Goal: Transaction & Acquisition: Purchase product/service

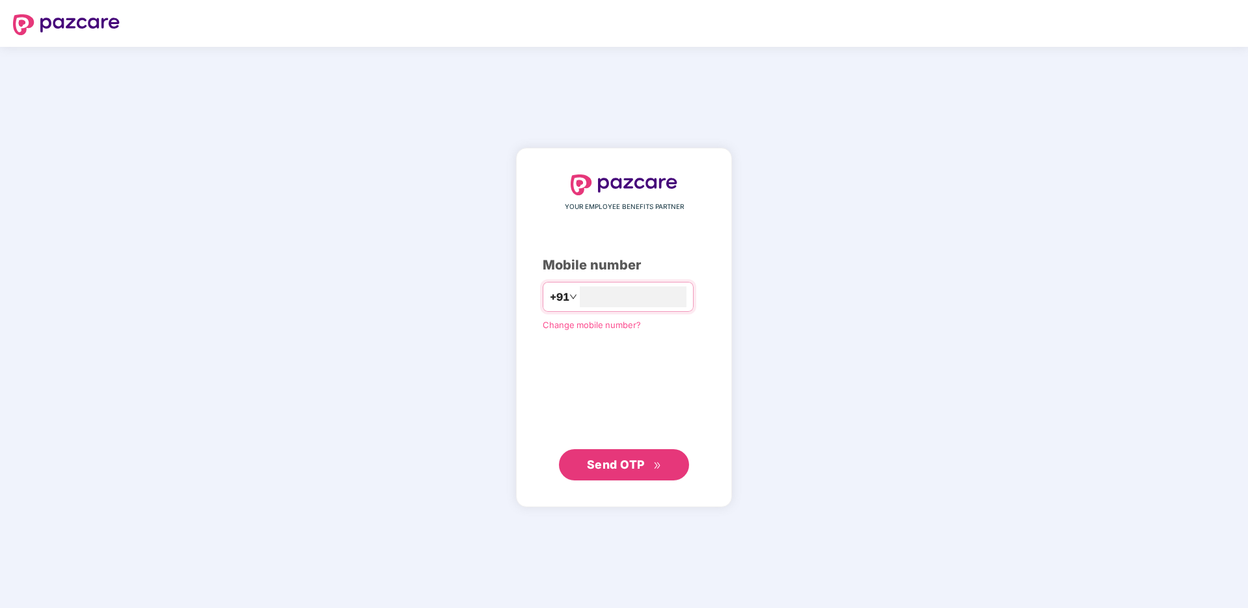
type input "**********"
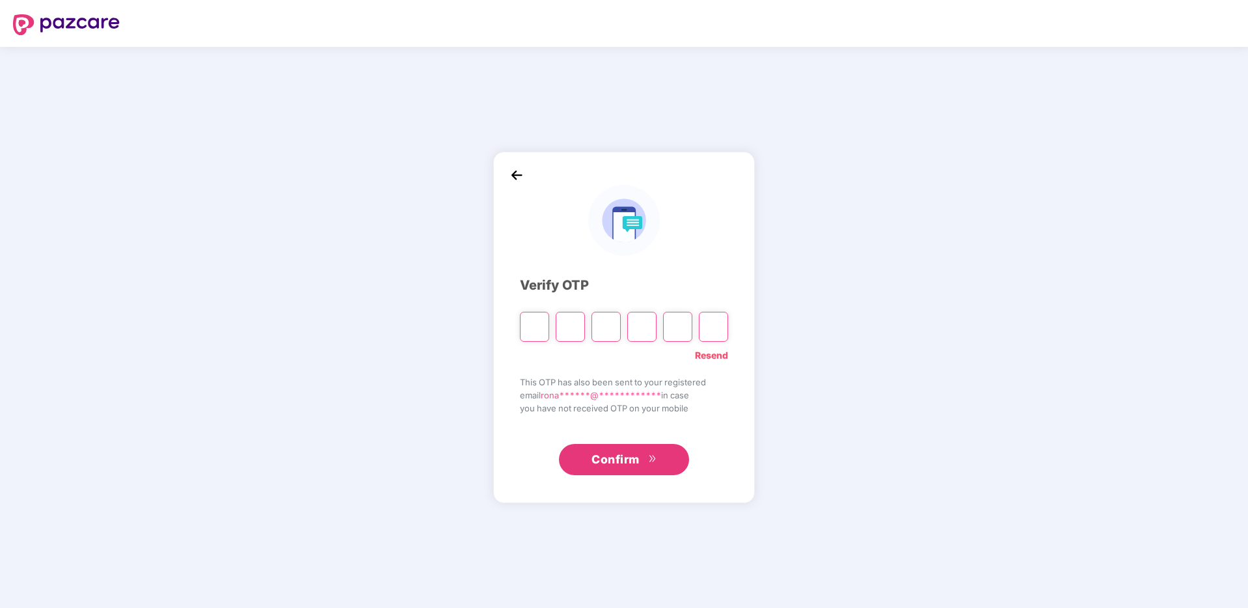
click at [536, 331] on input "Please enter verification code. Digit 1" at bounding box center [534, 327] width 29 height 30
type input "*"
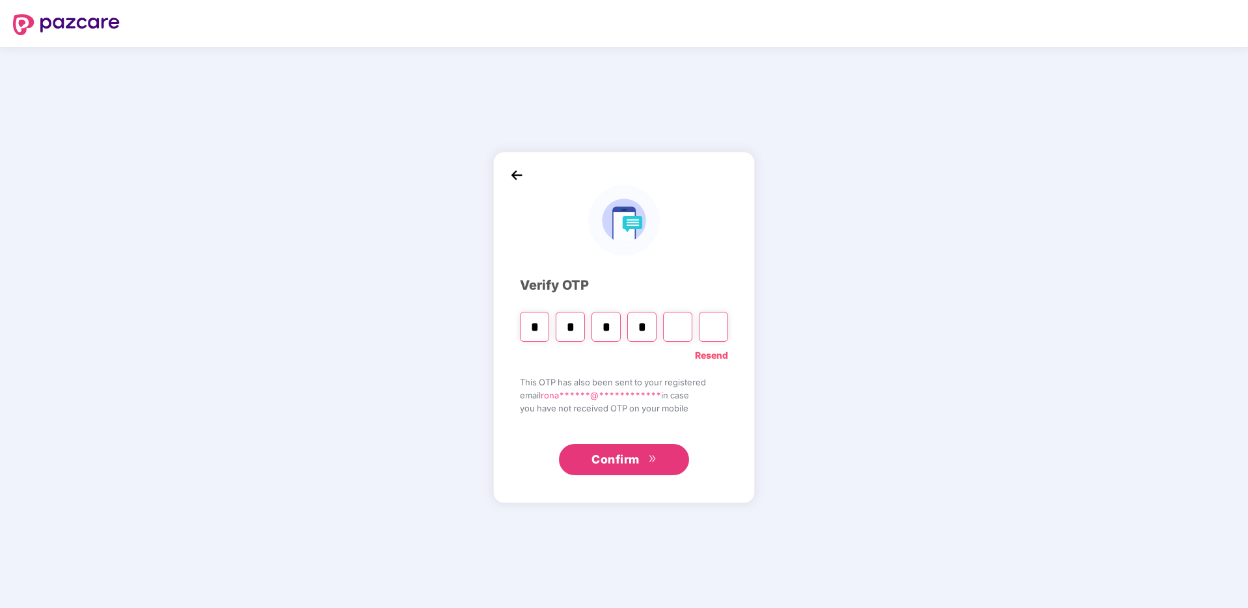
type input "*"
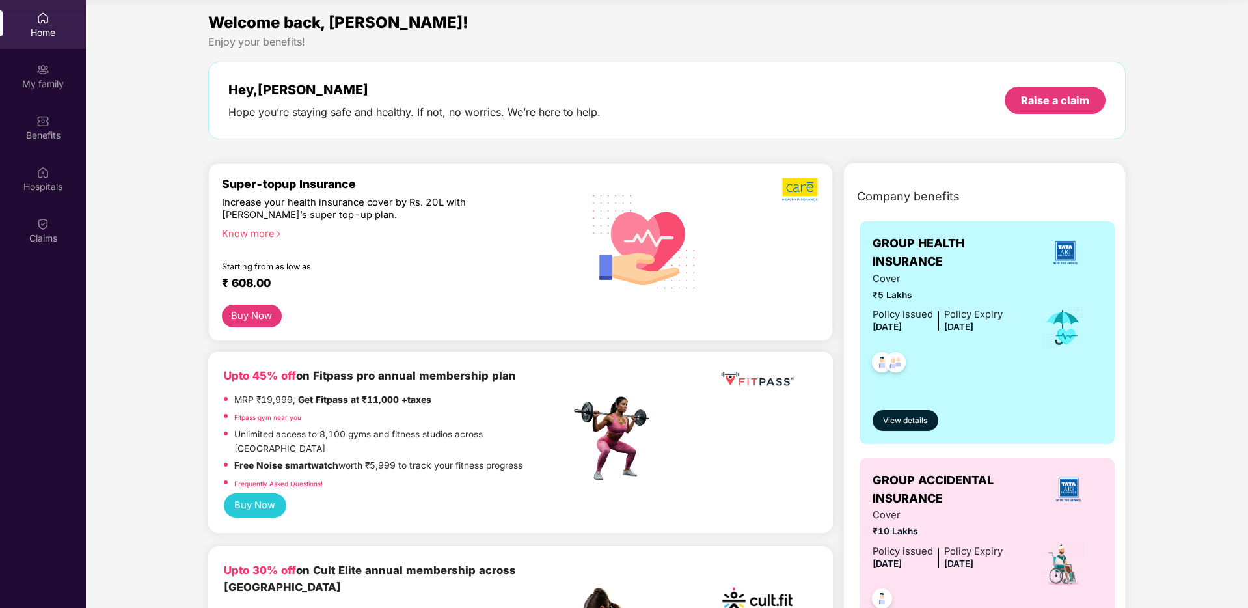
scroll to position [226, 0]
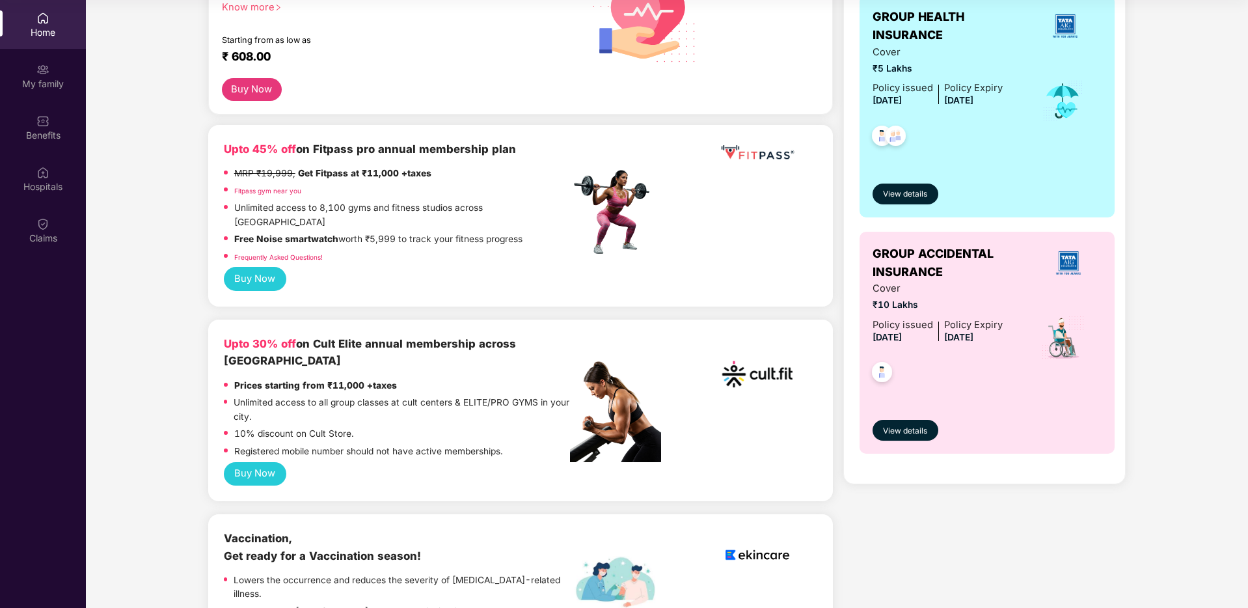
click at [249, 462] on button "Buy Now" at bounding box center [255, 474] width 62 height 24
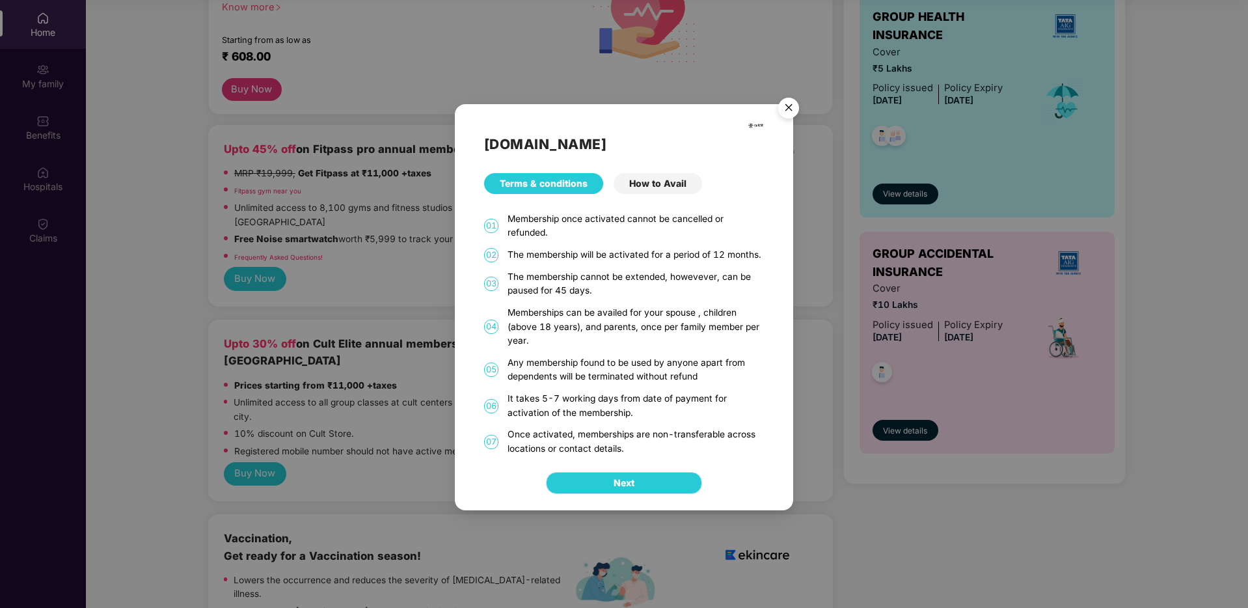
click at [649, 486] on button "Next" at bounding box center [624, 483] width 156 height 22
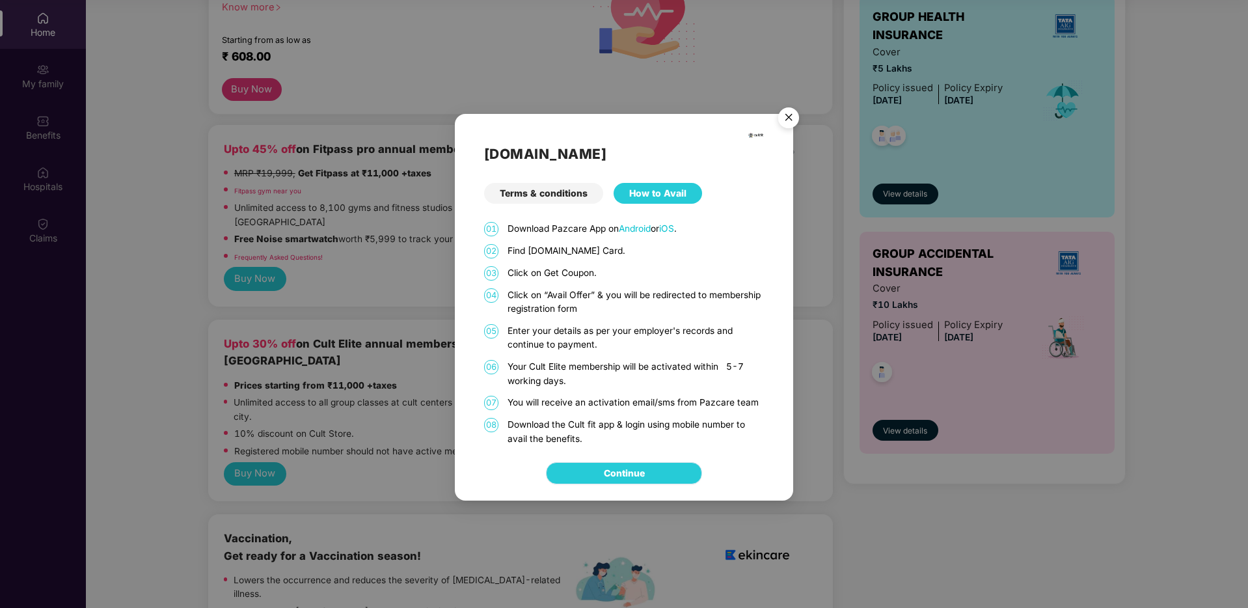
click at [627, 471] on link "Continue" at bounding box center [624, 473] width 41 height 14
click at [790, 109] on img "Close" at bounding box center [788, 119] width 36 height 36
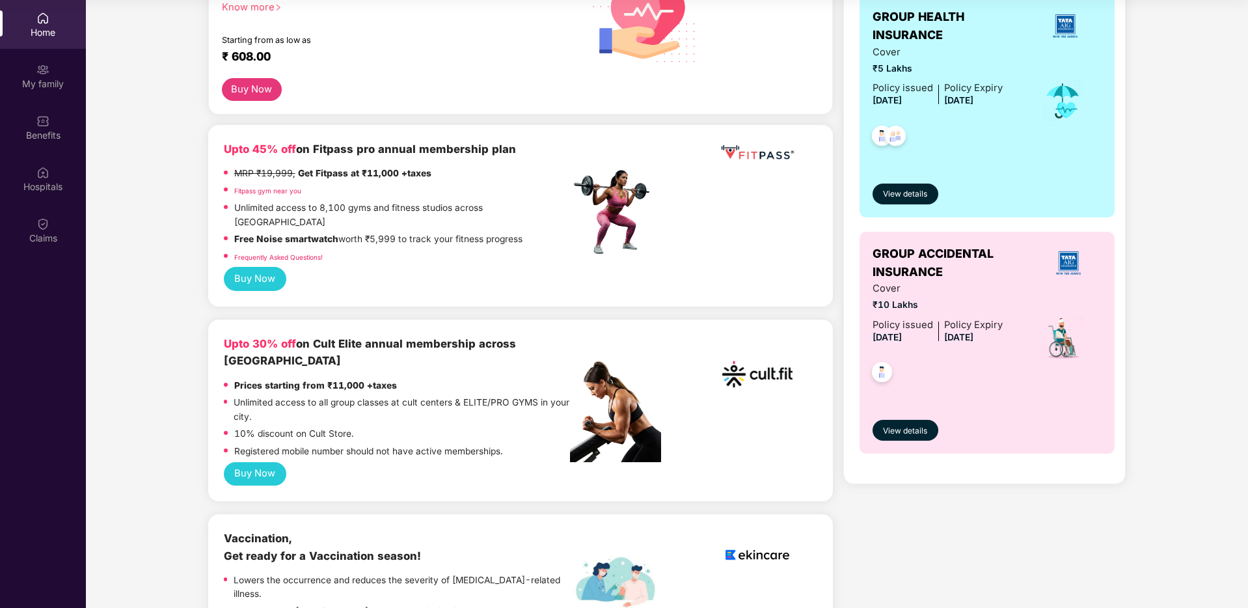
scroll to position [0, 0]
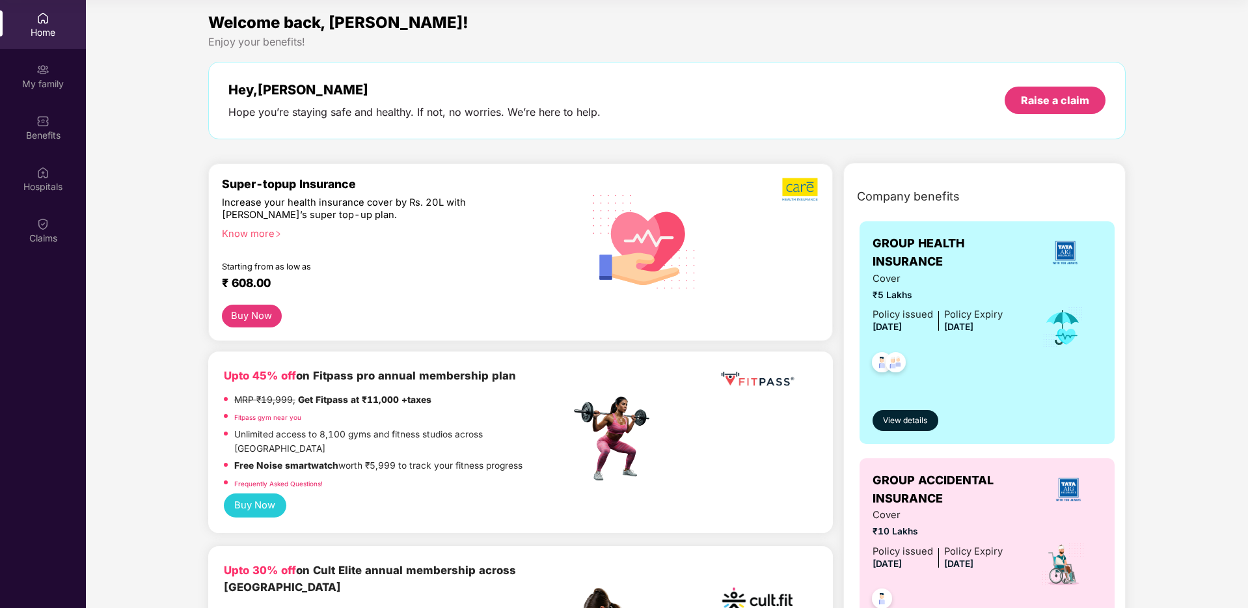
click at [45, 23] on img at bounding box center [42, 18] width 13 height 13
click at [41, 68] on img at bounding box center [42, 69] width 13 height 13
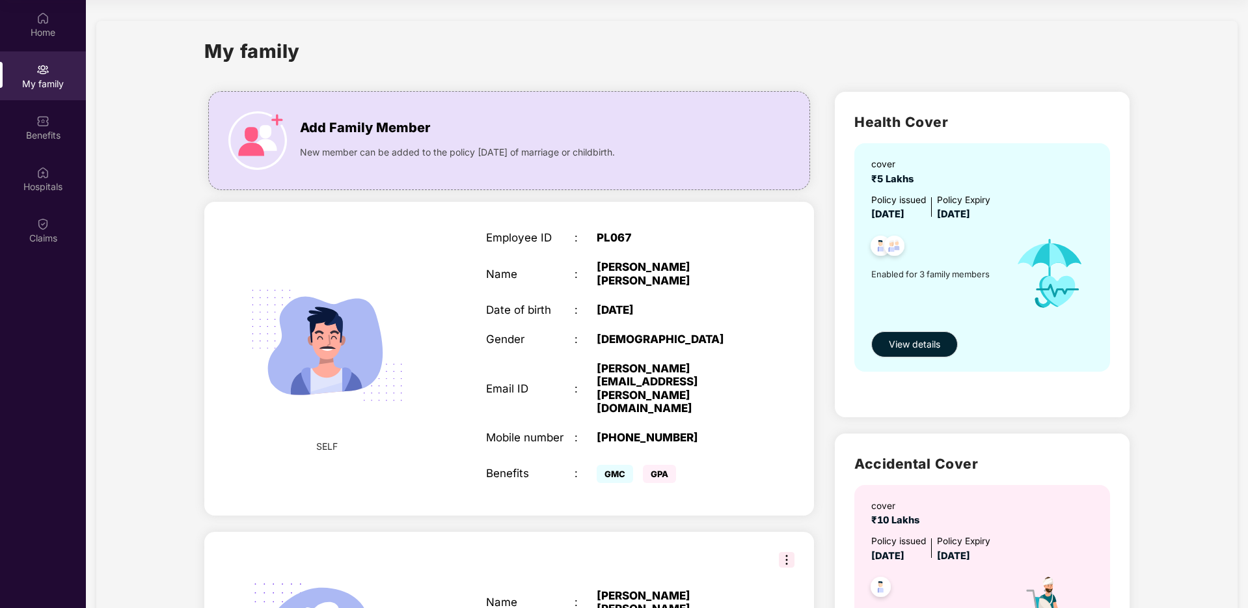
click at [619, 231] on div "PL067" at bounding box center [674, 237] width 155 height 13
copy div "PL067"
click at [42, 38] on div "Home" at bounding box center [43, 32] width 86 height 13
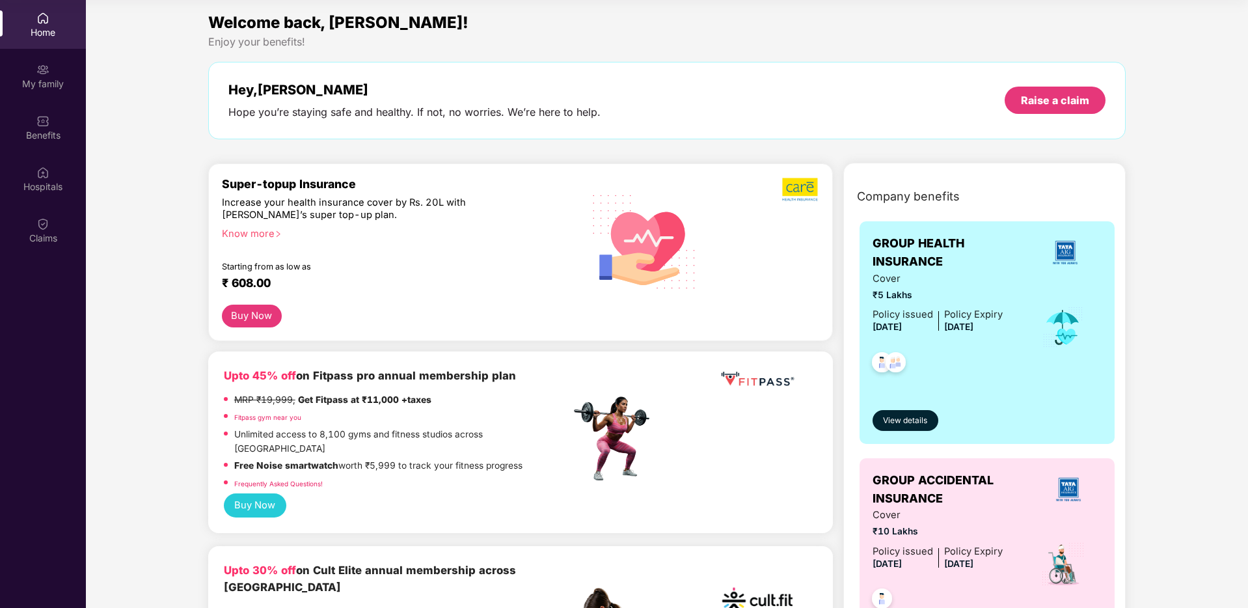
scroll to position [228, 0]
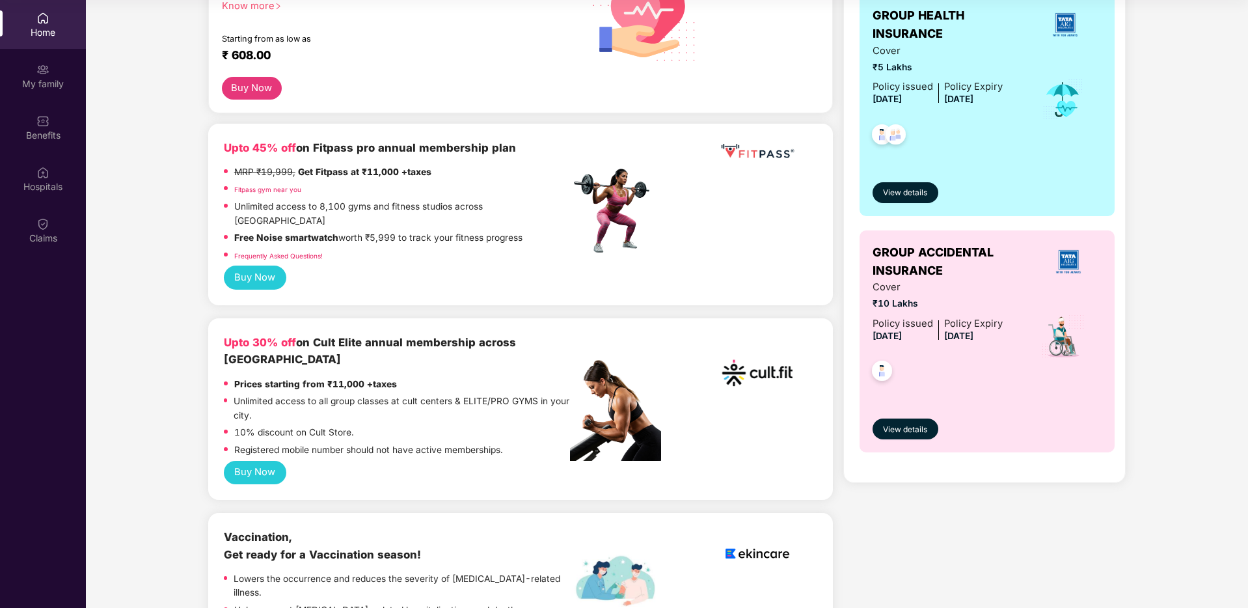
click at [322, 394] on p "Unlimited access to all group classes at cult centers & ELITE/PRO GYMS in your …" at bounding box center [402, 408] width 336 height 28
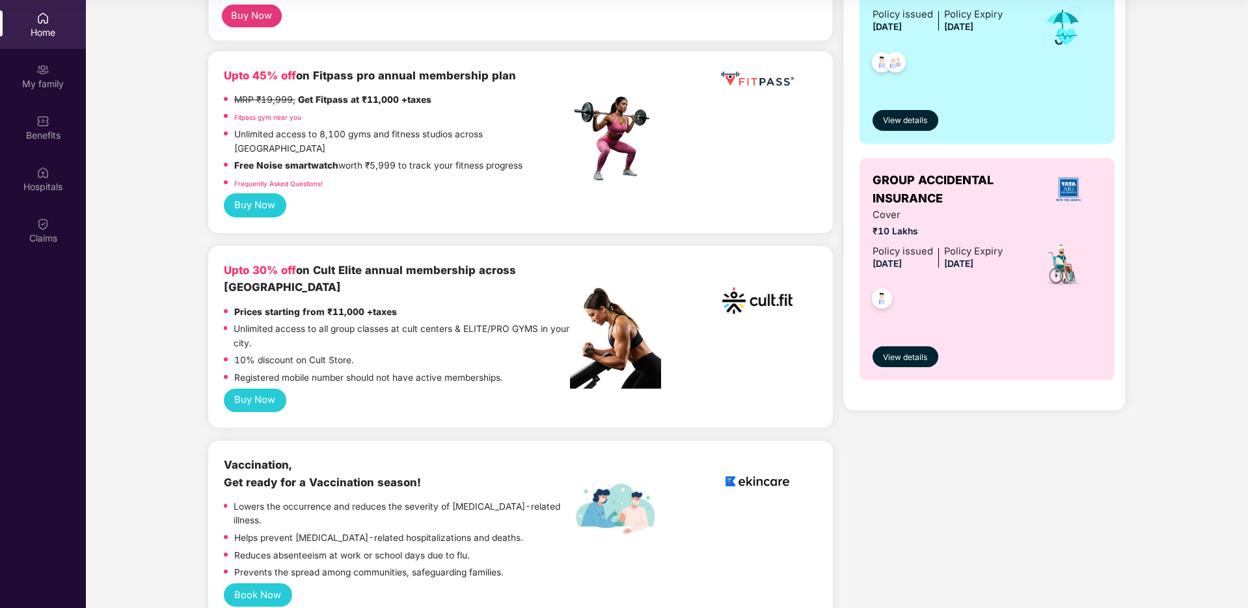
click at [327, 371] on p "Registered mobile number should not have active memberships." at bounding box center [368, 378] width 269 height 14
click at [334, 371] on p "Registered mobile number should not have active memberships." at bounding box center [368, 378] width 269 height 14
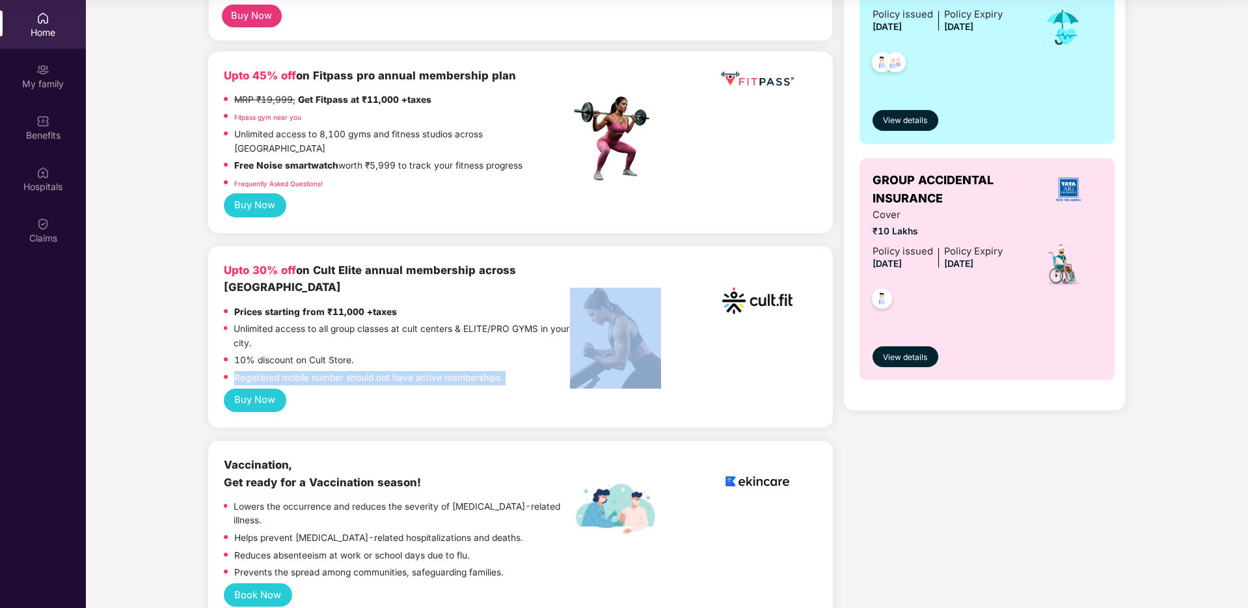
click at [334, 371] on p "Registered mobile number should not have active memberships." at bounding box center [368, 378] width 269 height 14
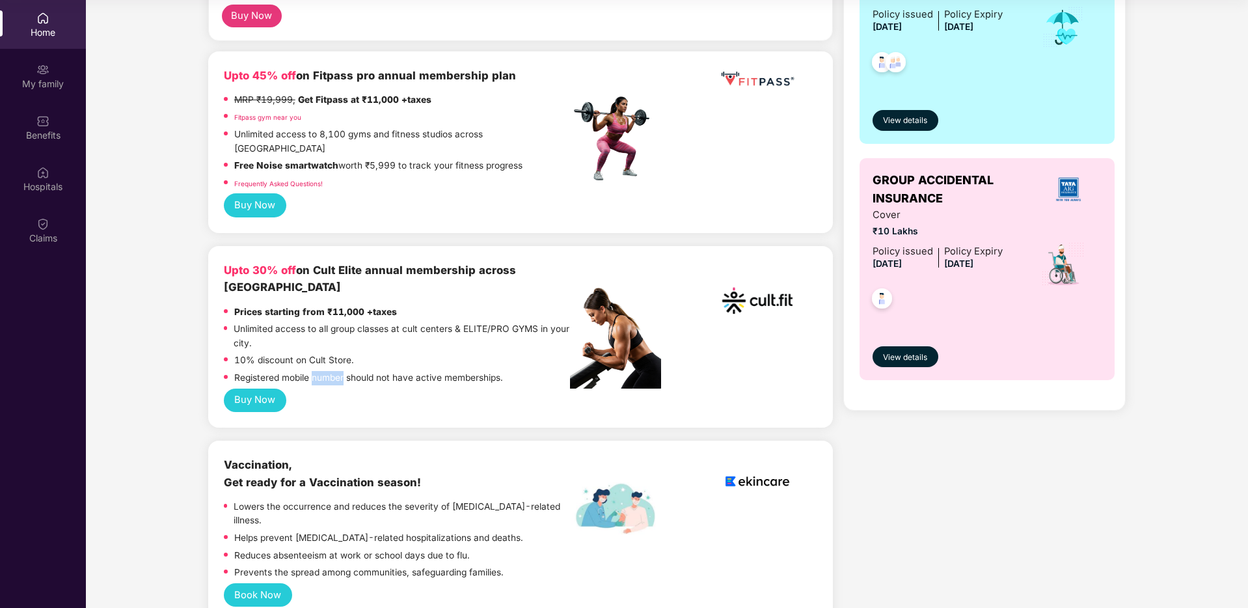
click at [334, 371] on p "Registered mobile number should not have active memberships." at bounding box center [368, 378] width 269 height 14
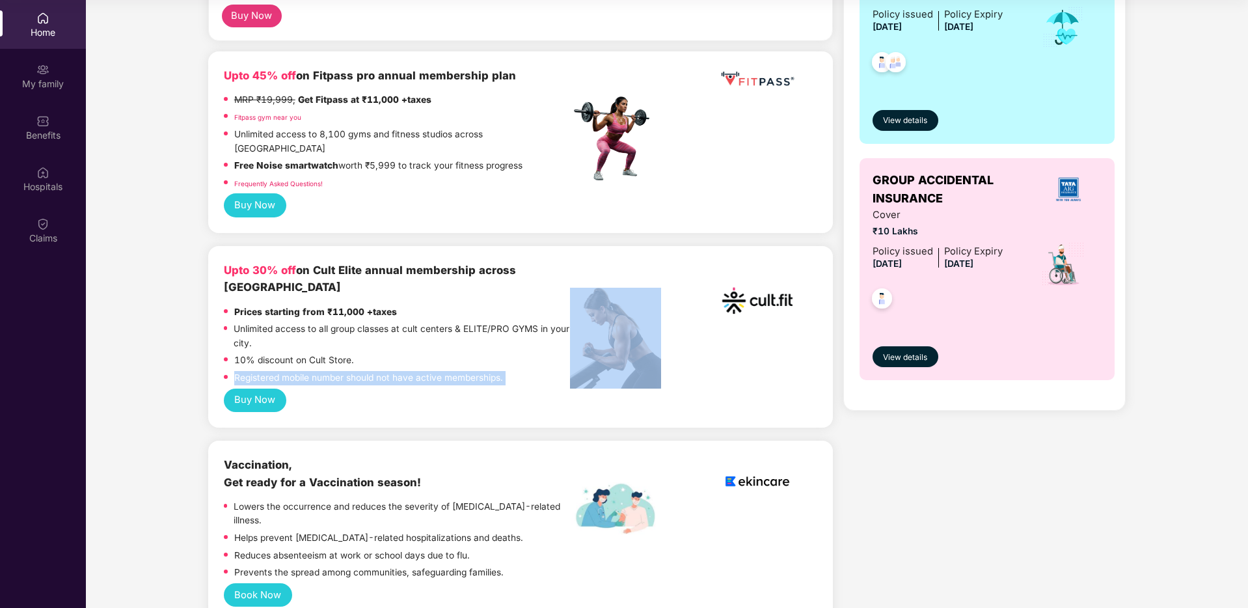
click at [334, 371] on p "Registered mobile number should not have active memberships." at bounding box center [368, 378] width 269 height 14
click at [255, 193] on button "Buy Now" at bounding box center [255, 205] width 62 height 24
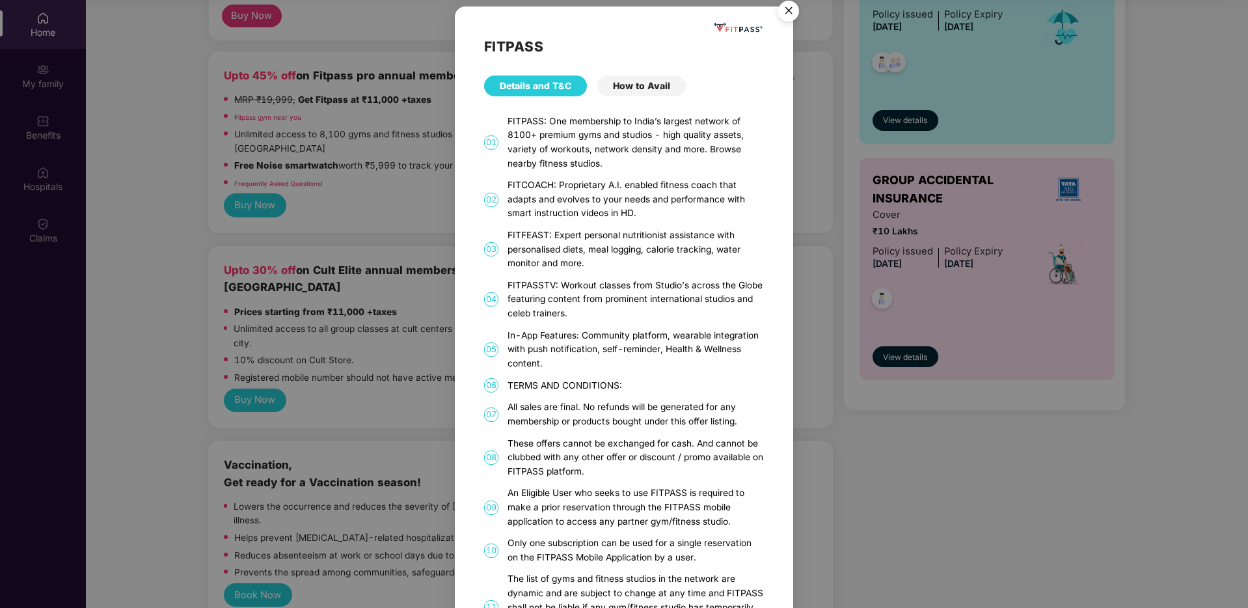
click at [614, 139] on div "FITPASS: One membership to India’s largest network of 8100+ premium gyms and st…" at bounding box center [635, 143] width 256 height 56
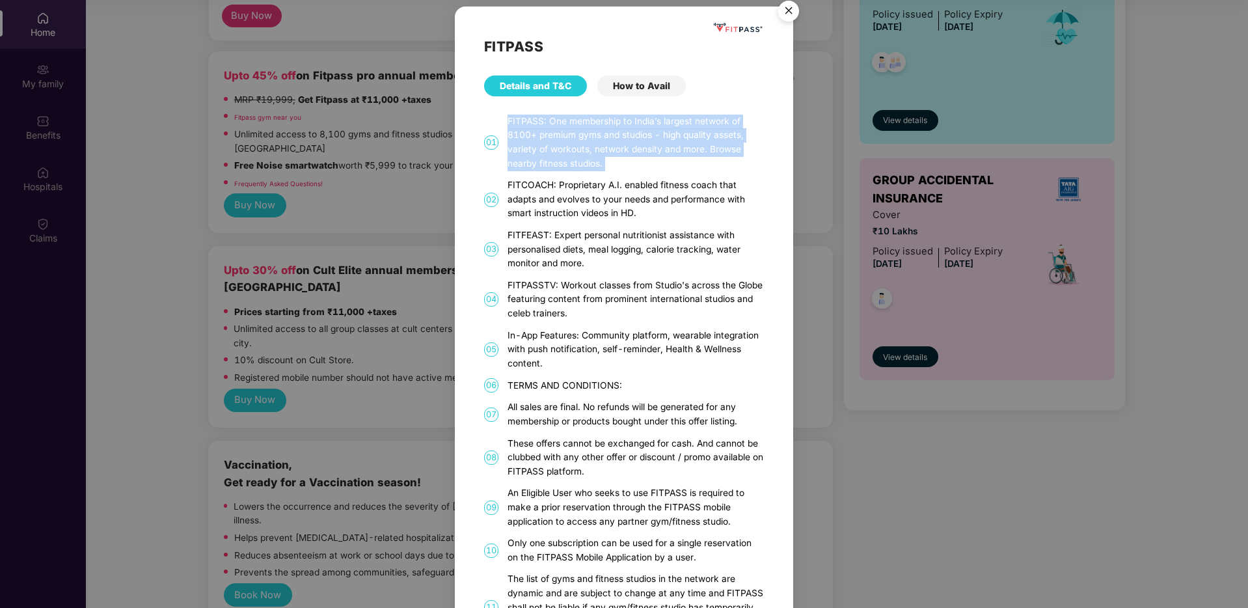
click at [614, 139] on div "FITPASS: One membership to India’s largest network of 8100+ premium gyms and st…" at bounding box center [635, 143] width 256 height 56
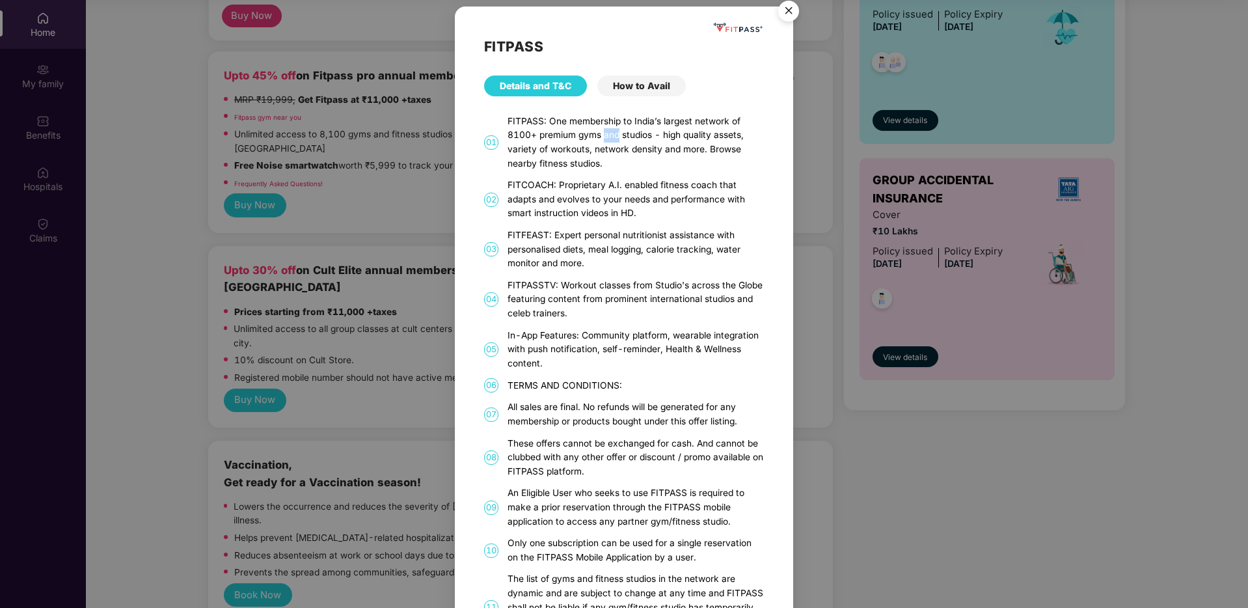
click at [614, 139] on div "FITPASS: One membership to India’s largest network of 8100+ premium gyms and st…" at bounding box center [635, 143] width 256 height 56
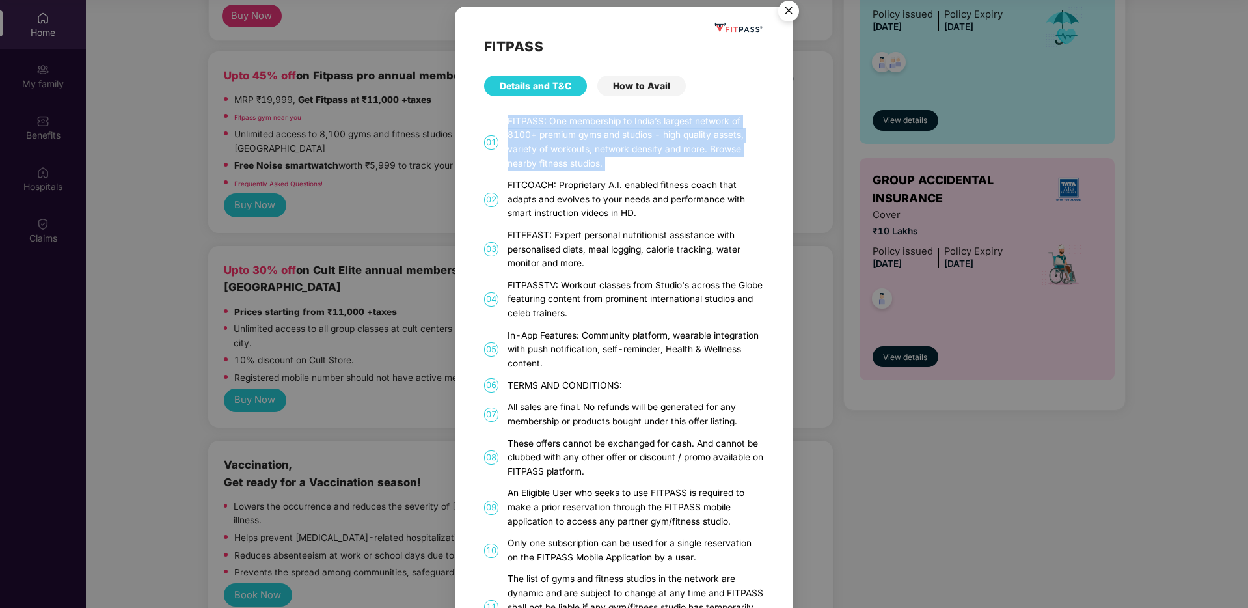
click at [614, 139] on div "FITPASS: One membership to India’s largest network of 8100+ premium gyms and st…" at bounding box center [635, 143] width 256 height 56
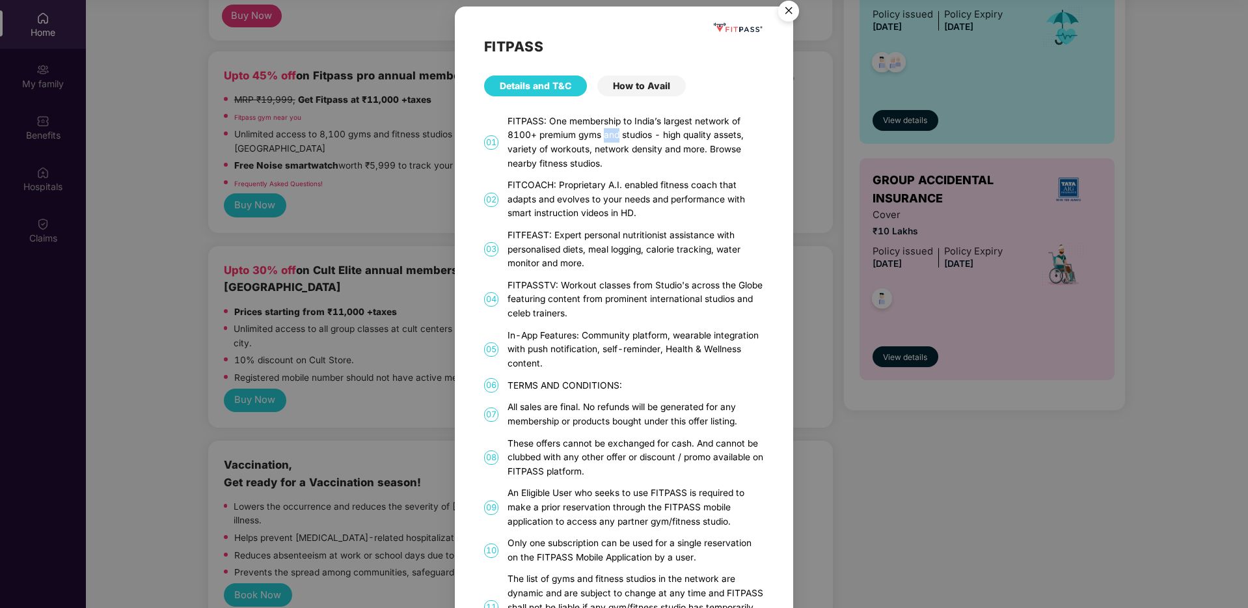
click at [614, 139] on div "FITPASS: One membership to India’s largest network of 8100+ premium gyms and st…" at bounding box center [635, 143] width 256 height 56
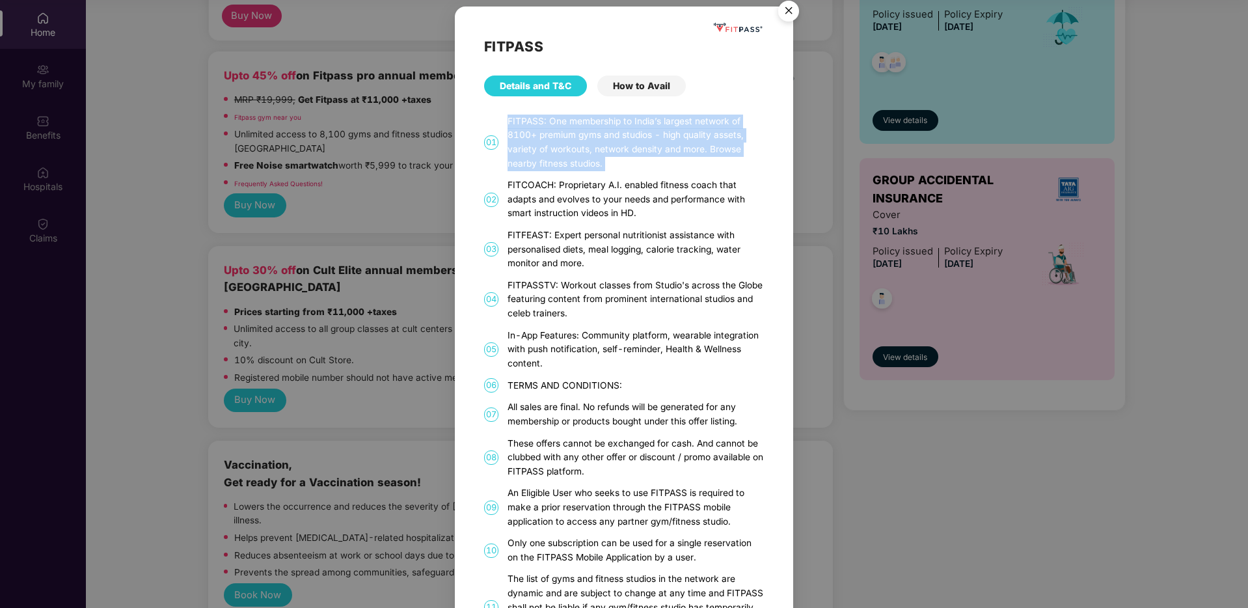
click at [614, 139] on div "FITPASS: One membership to India’s largest network of 8100+ premium gyms and st…" at bounding box center [635, 143] width 256 height 56
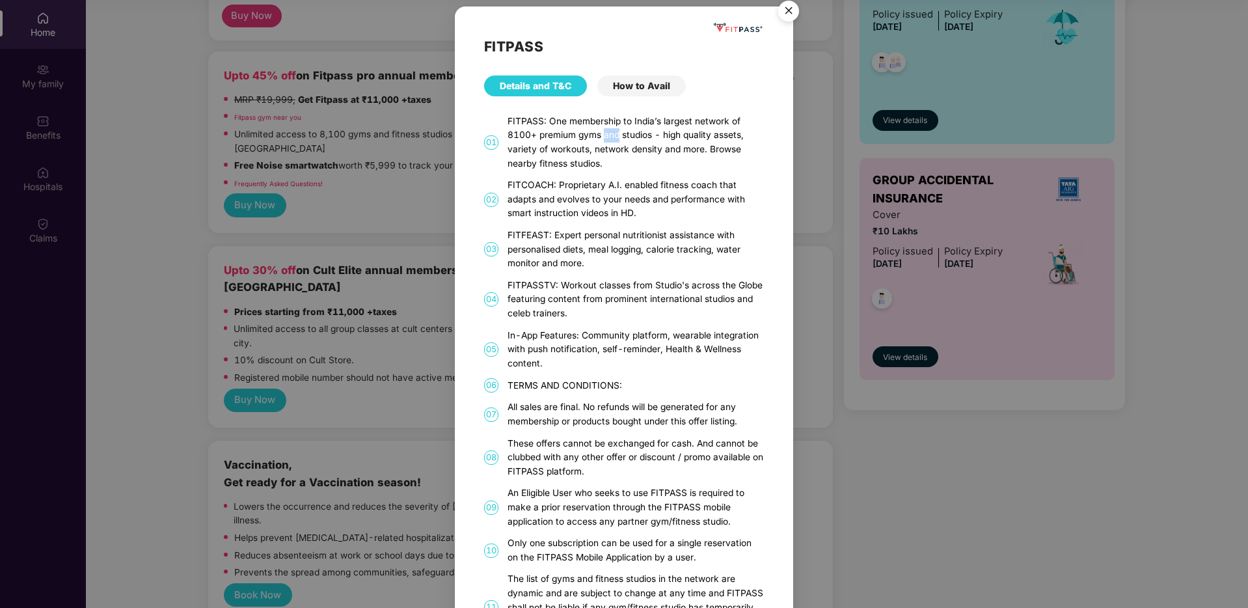
click at [614, 139] on div "FITPASS: One membership to India’s largest network of 8100+ premium gyms and st…" at bounding box center [635, 143] width 256 height 56
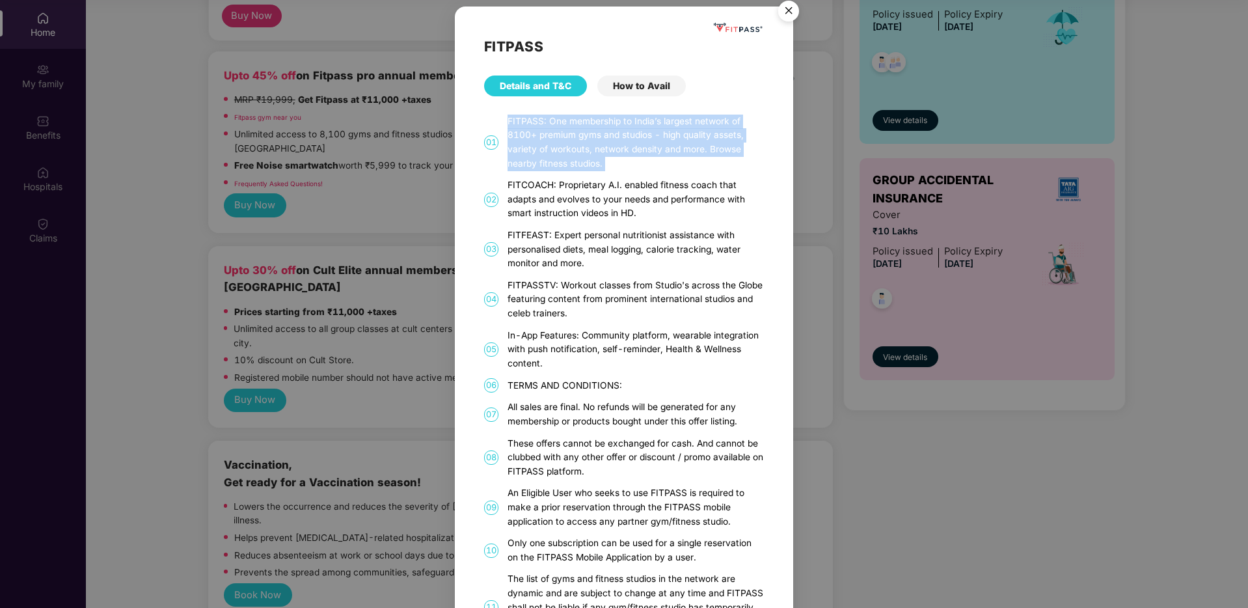
click at [614, 139] on div "FITPASS: One membership to India’s largest network of 8100+ premium gyms and st…" at bounding box center [635, 143] width 256 height 56
click at [792, 9] on img "Close" at bounding box center [788, 13] width 36 height 36
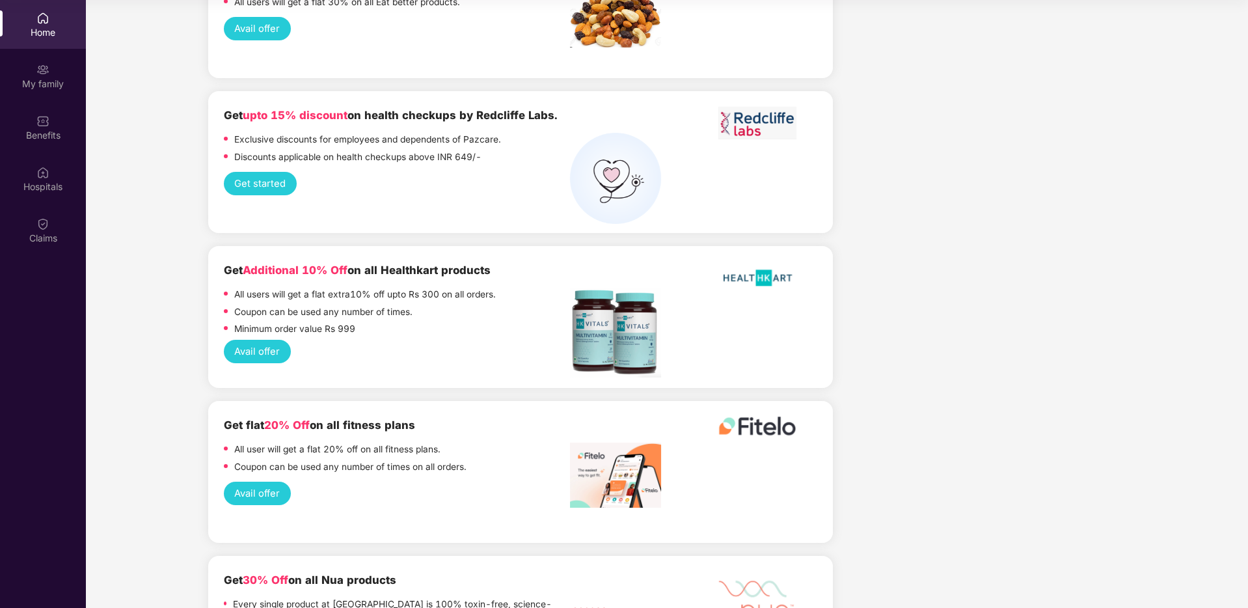
scroll to position [1165, 0]
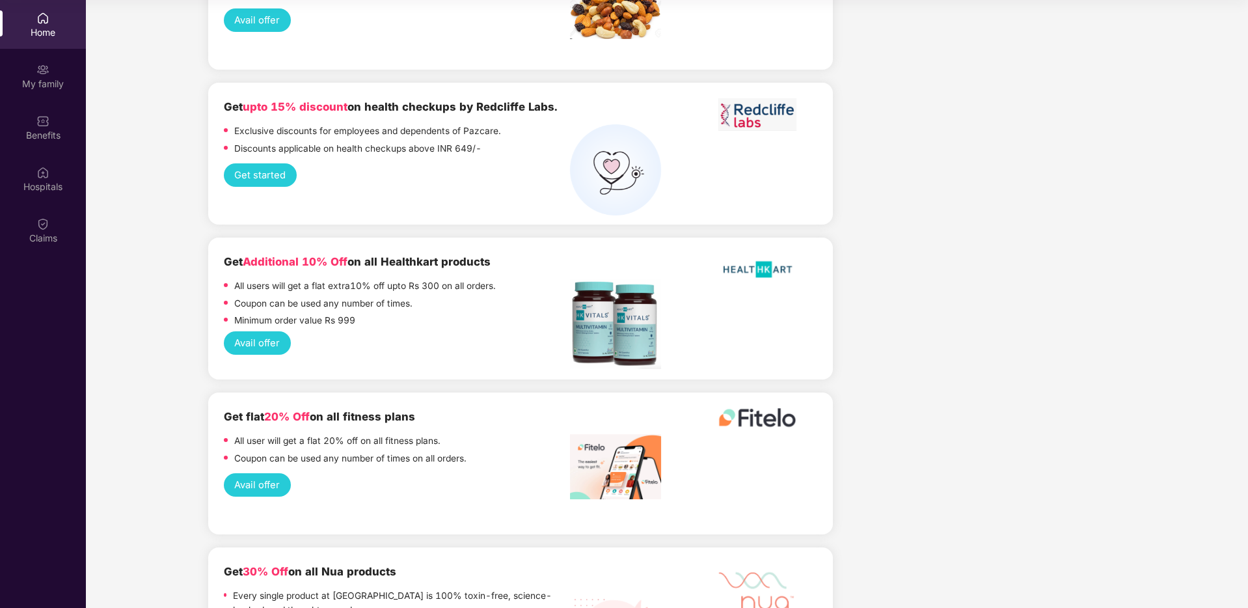
click at [263, 473] on button "Avail offer" at bounding box center [257, 485] width 67 height 24
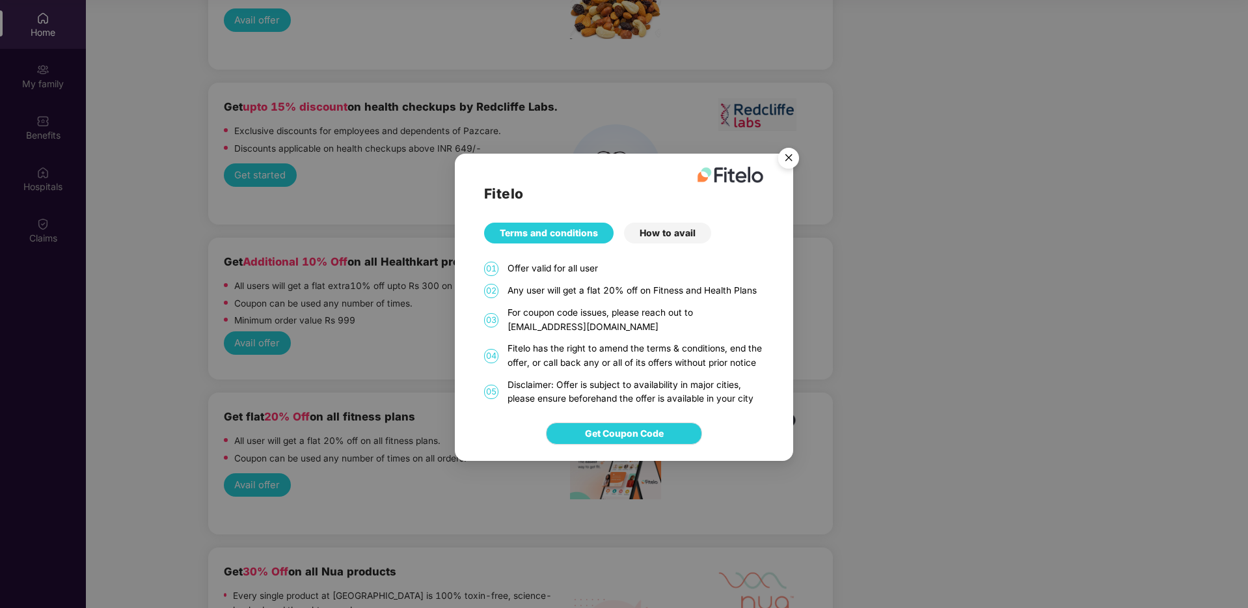
click at [264, 435] on div "Fitelo Terms and conditions How to avail 01 Offer valid for all user 02 Any use…" at bounding box center [624, 304] width 1248 height 608
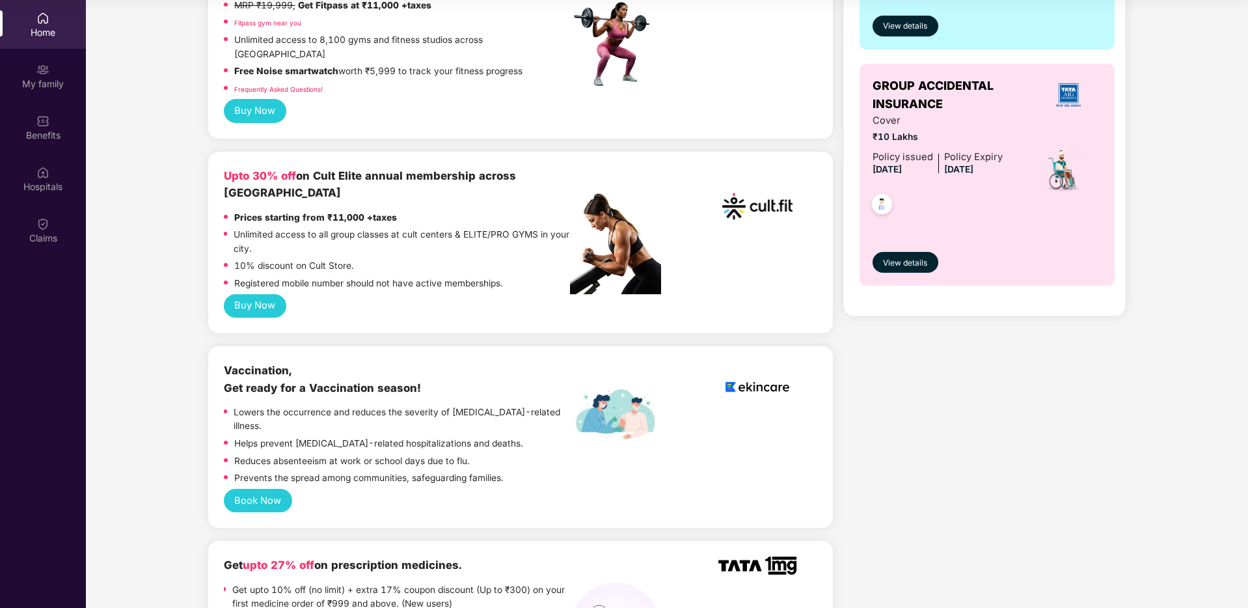
scroll to position [0, 0]
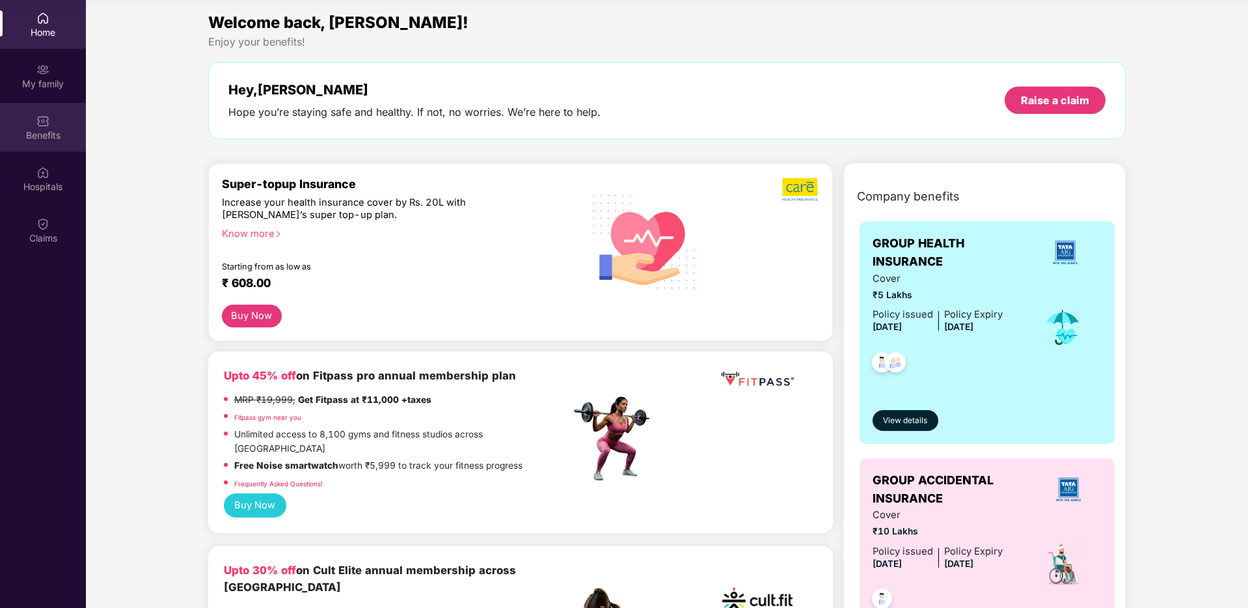
click at [61, 135] on div "Benefits" at bounding box center [43, 135] width 86 height 13
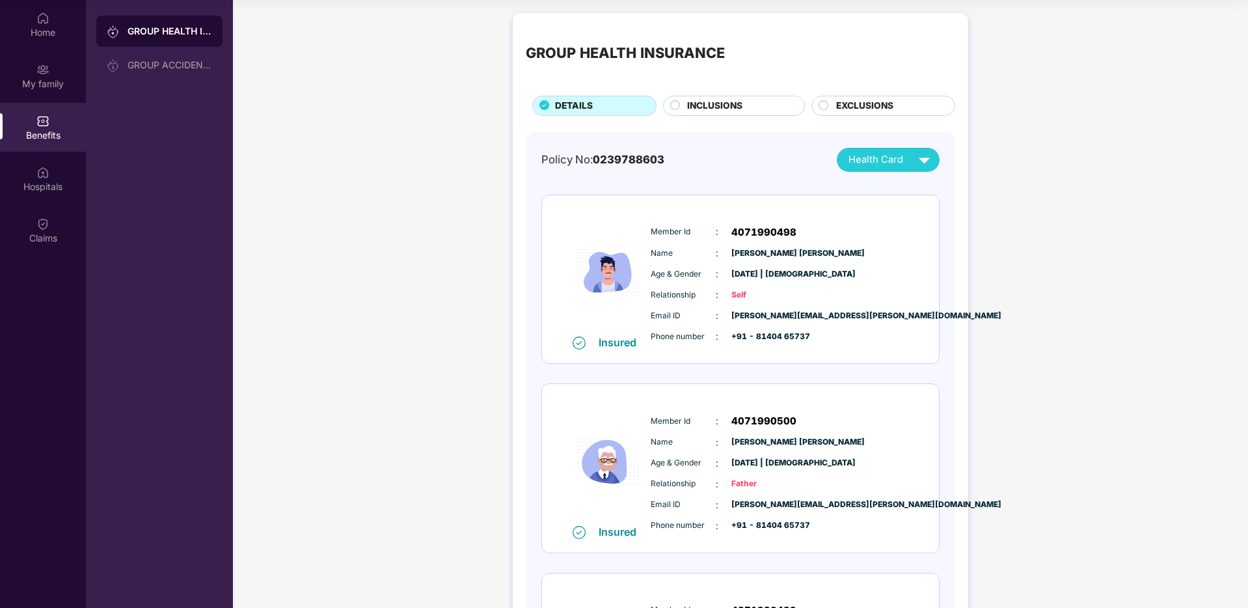
click at [781, 110] on div "INCLUSIONS" at bounding box center [739, 107] width 117 height 16
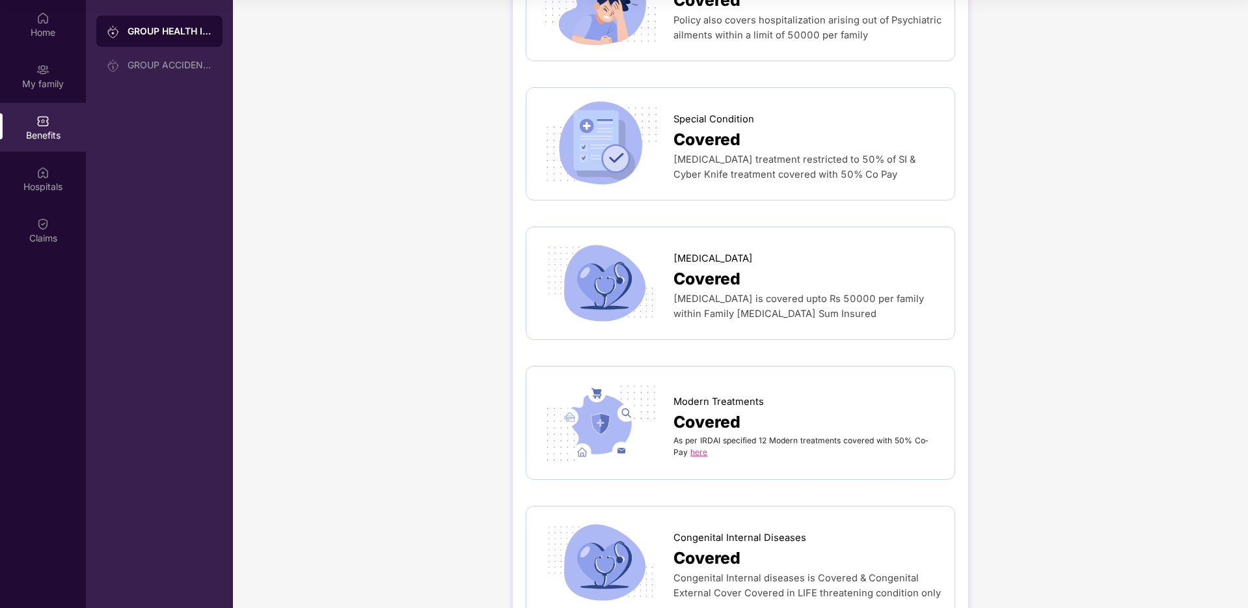
scroll to position [2758, 0]
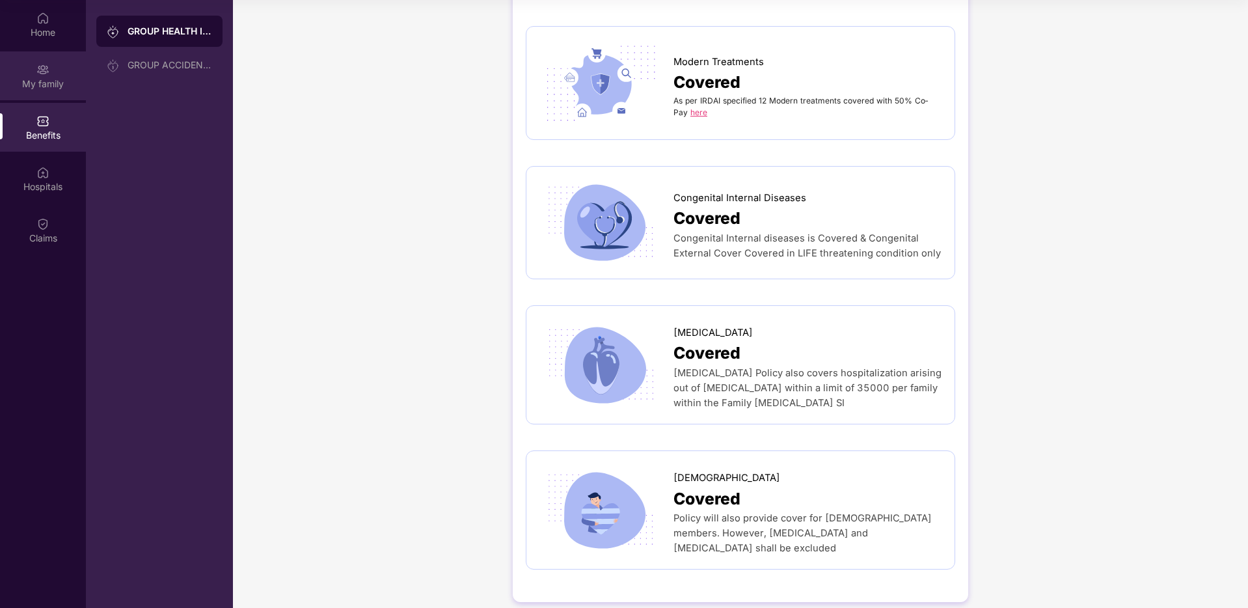
click at [62, 80] on div "My family" at bounding box center [43, 83] width 86 height 13
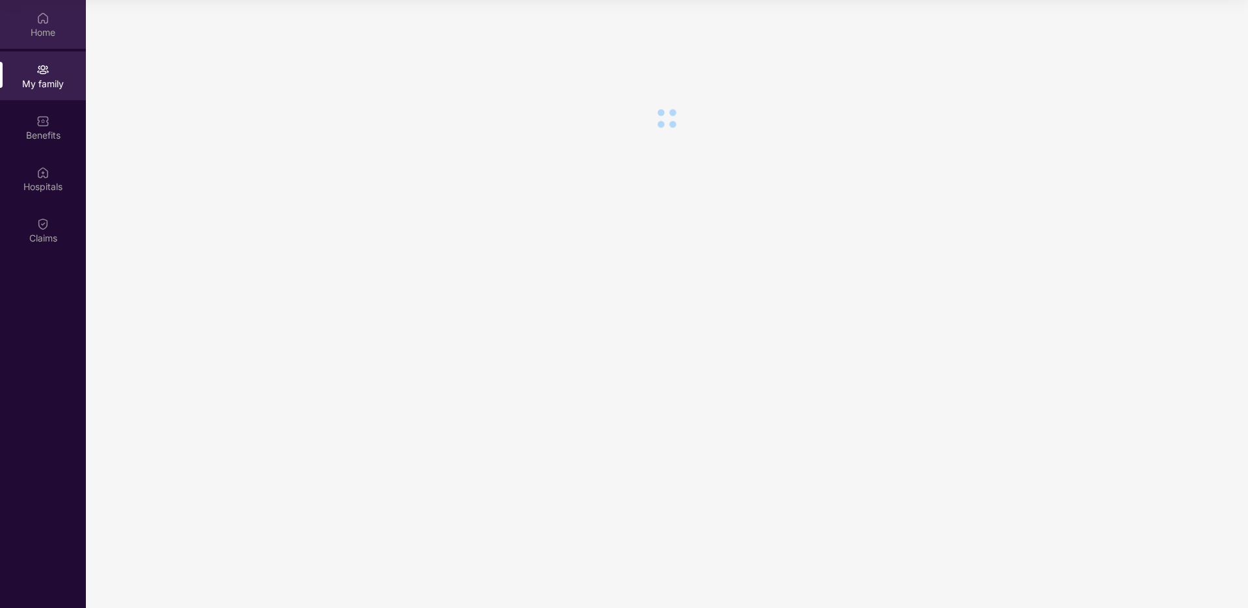
scroll to position [0, 0]
click at [34, 21] on div "Home" at bounding box center [43, 24] width 86 height 49
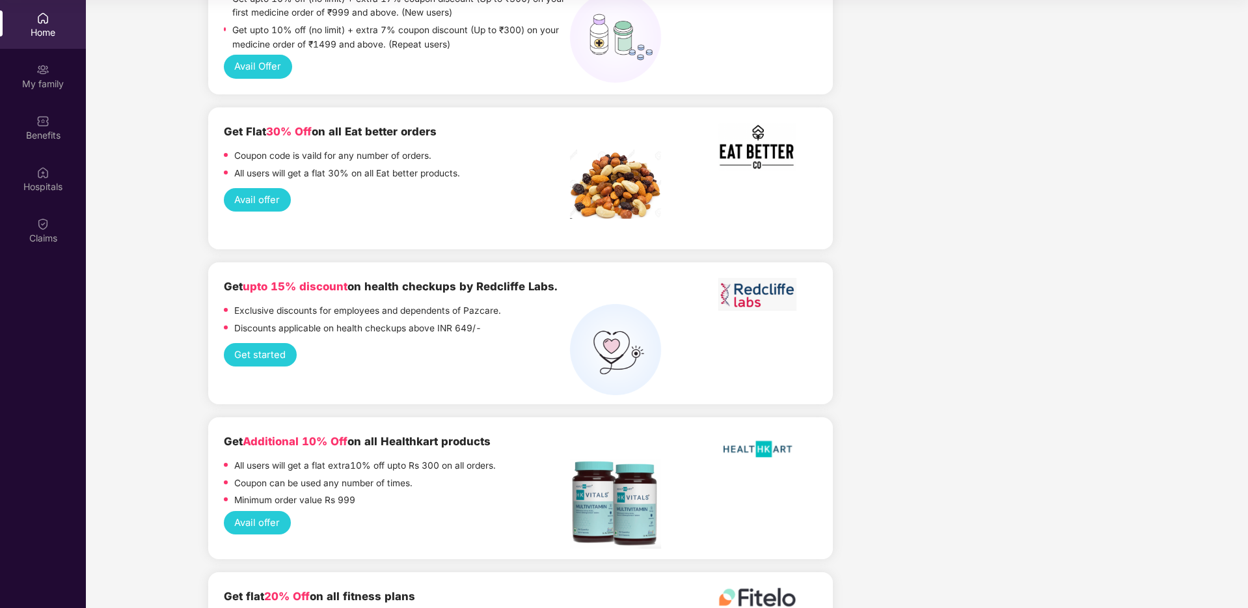
scroll to position [1126, 0]
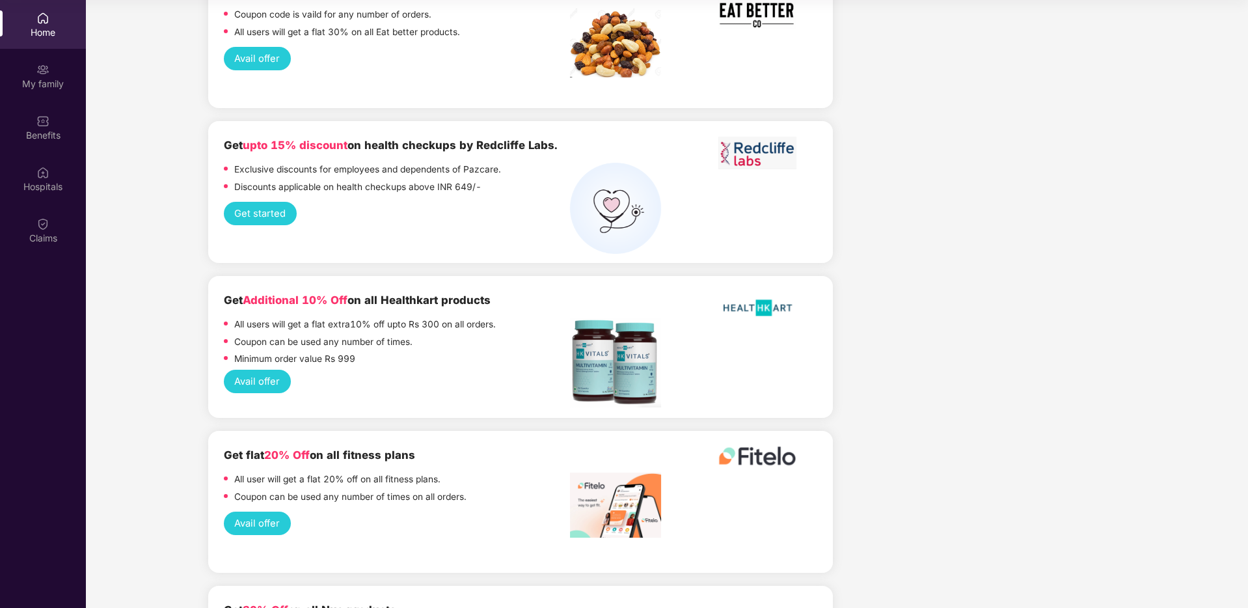
click at [282, 202] on button "Get started" at bounding box center [260, 214] width 73 height 24
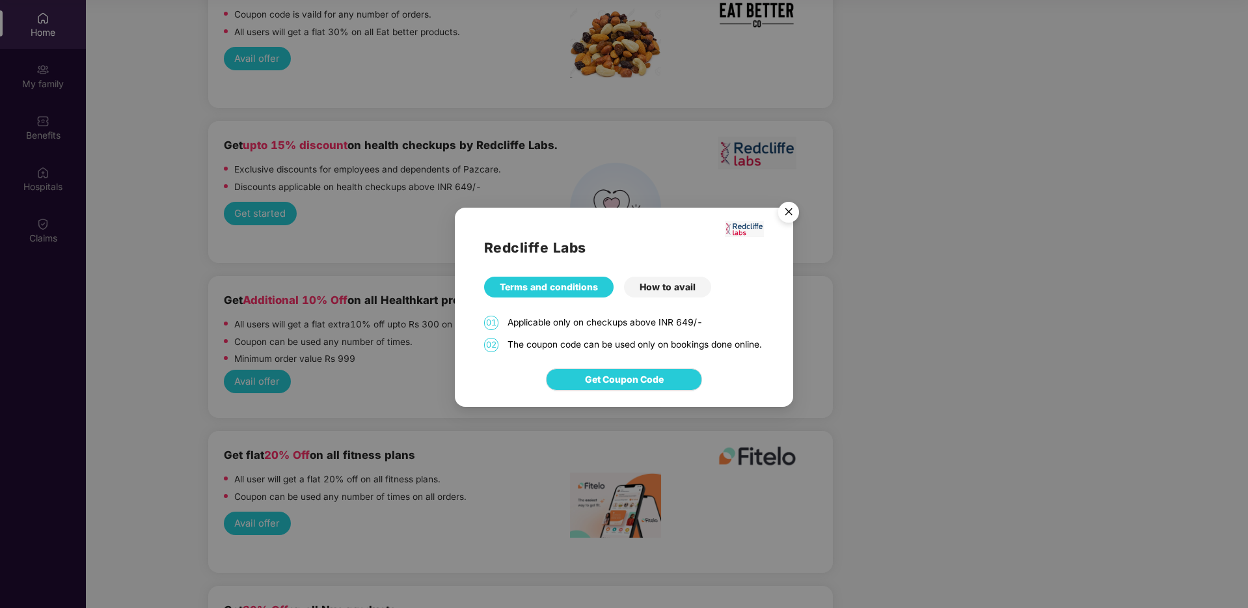
click at [668, 277] on div "How to avail" at bounding box center [667, 287] width 87 height 21
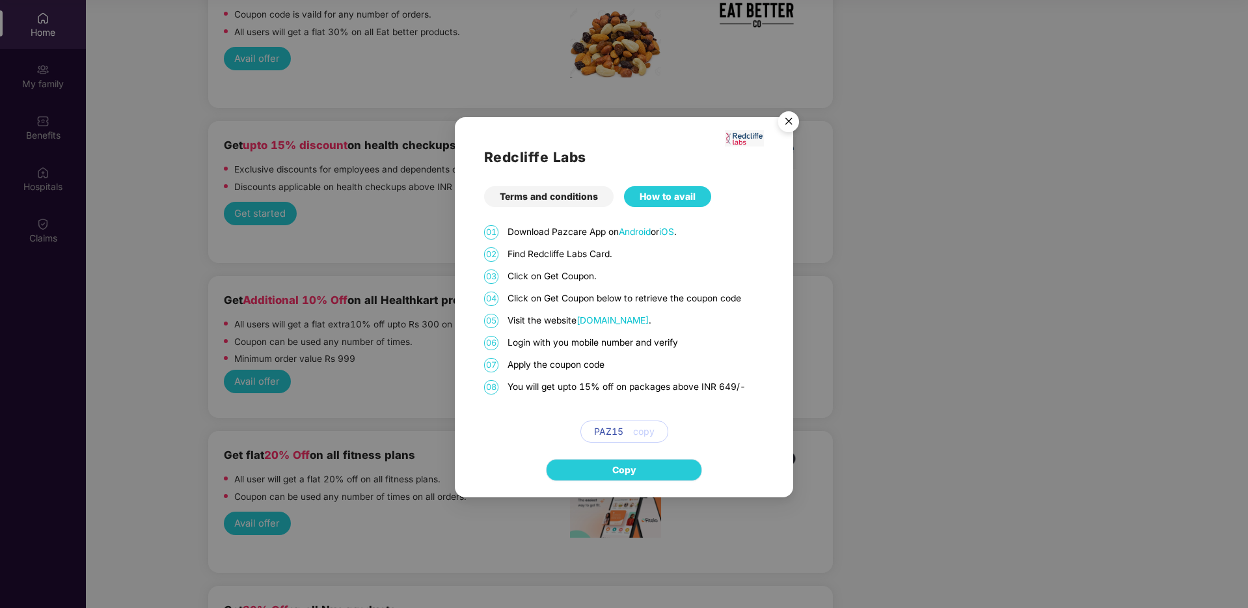
click at [630, 464] on span "Copy" at bounding box center [624, 470] width 24 height 14
click at [619, 318] on span "Redcliffelabs.com" at bounding box center [612, 320] width 72 height 10
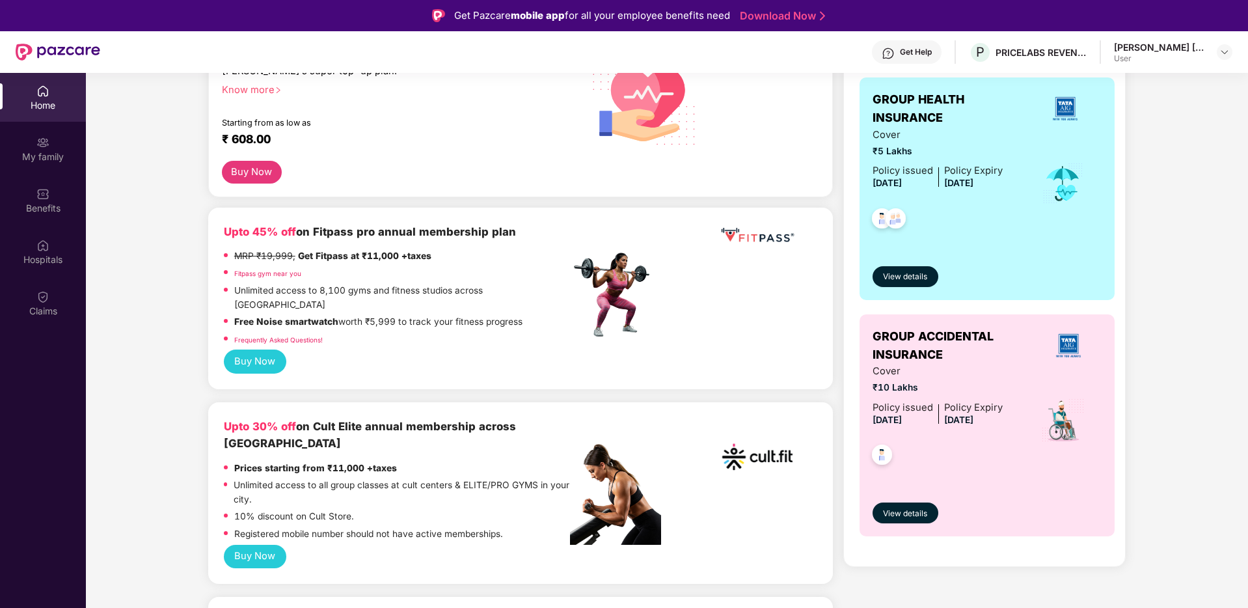
scroll to position [336, 0]
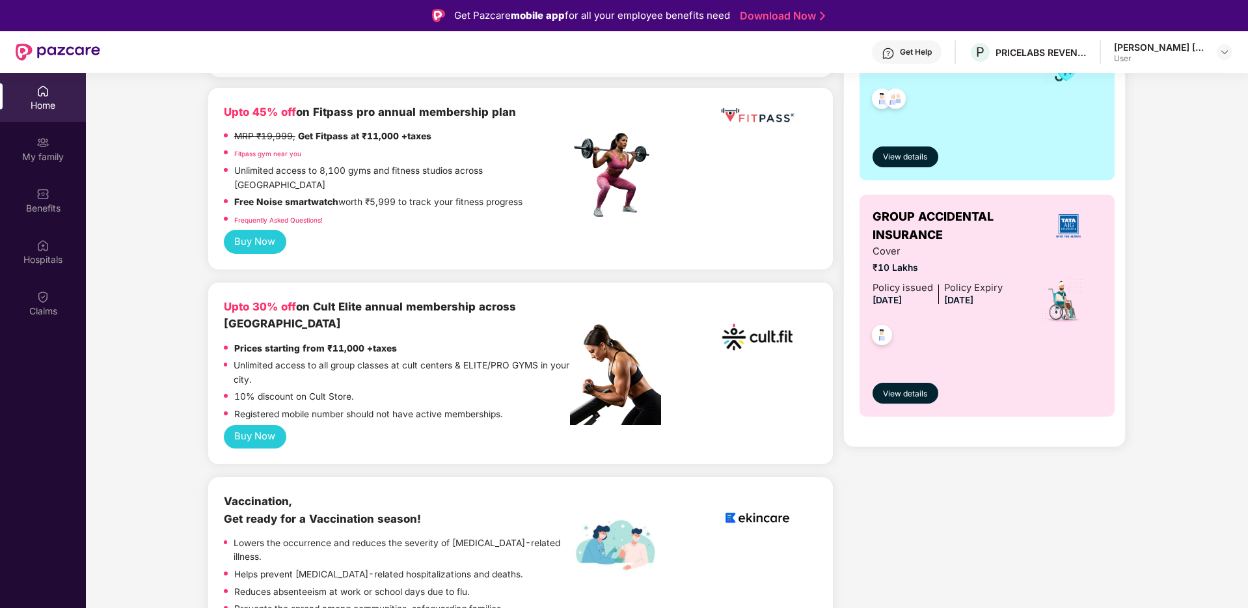
click at [310, 358] on p "Unlimited access to all group classes at cult centers & ELITE/PRO GYMS in your …" at bounding box center [402, 372] width 336 height 28
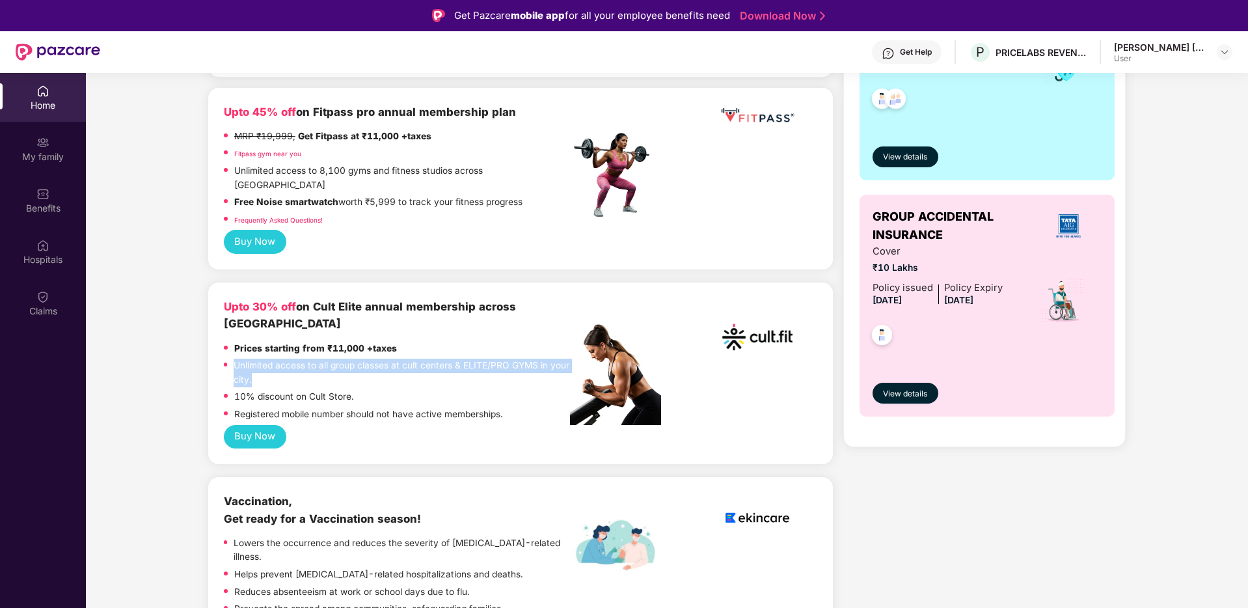
click at [310, 358] on p "Unlimited access to all group classes at cult centers & ELITE/PRO GYMS in your …" at bounding box center [402, 372] width 336 height 28
click at [264, 425] on button "Buy Now" at bounding box center [255, 437] width 62 height 24
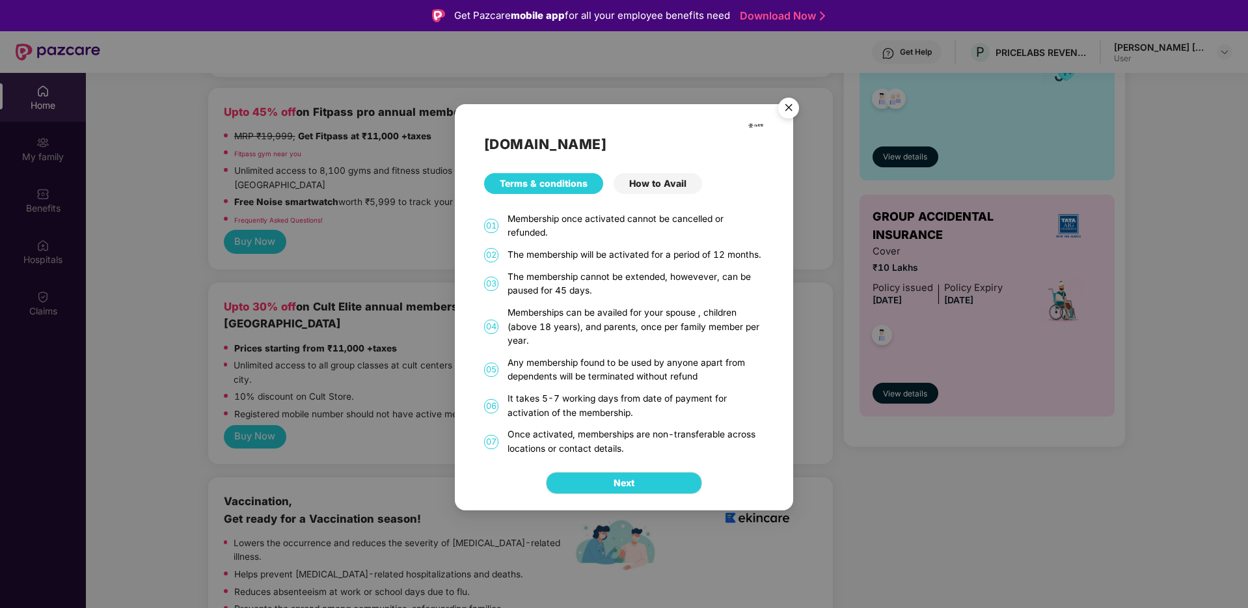
click at [575, 298] on div "Cult.fit Terms & conditions How to Avail 01 Membership once activated cannot be…" at bounding box center [624, 280] width 338 height 352
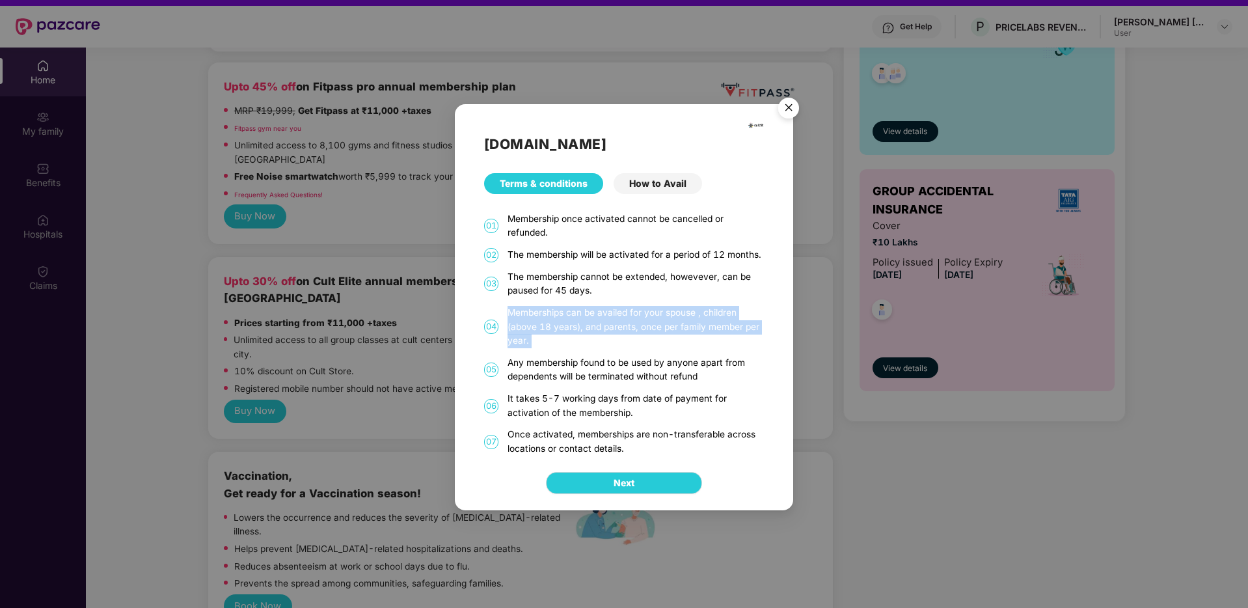
scroll to position [0, 0]
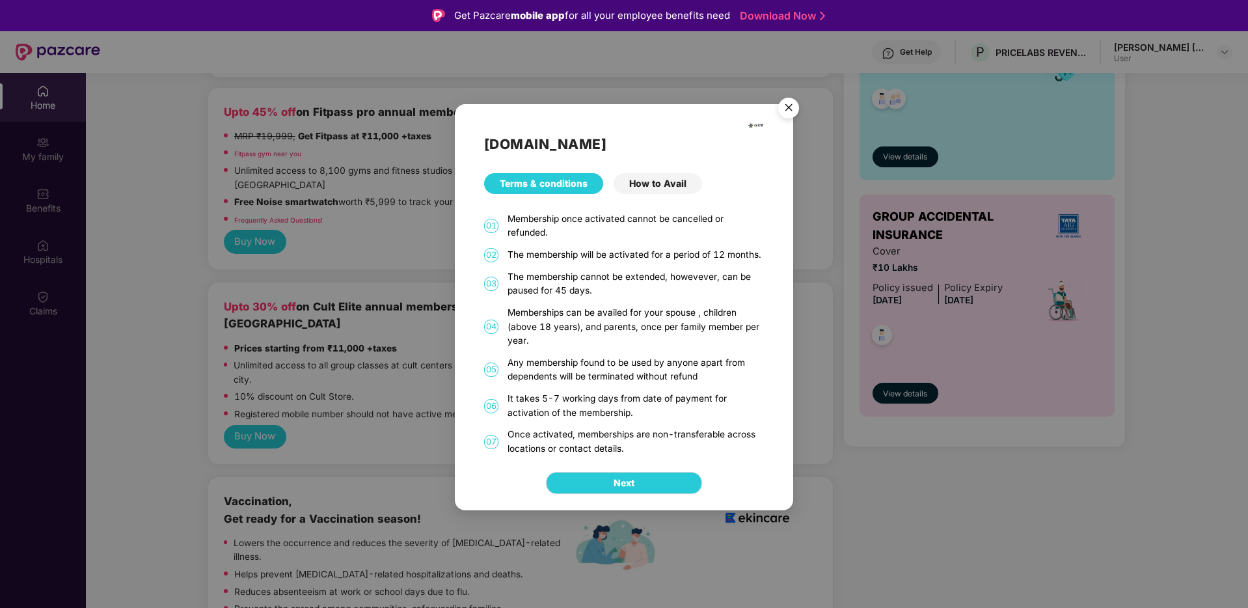
click at [581, 366] on div "Any membership found to be used by anyone apart from dependents will be termina…" at bounding box center [635, 370] width 256 height 28
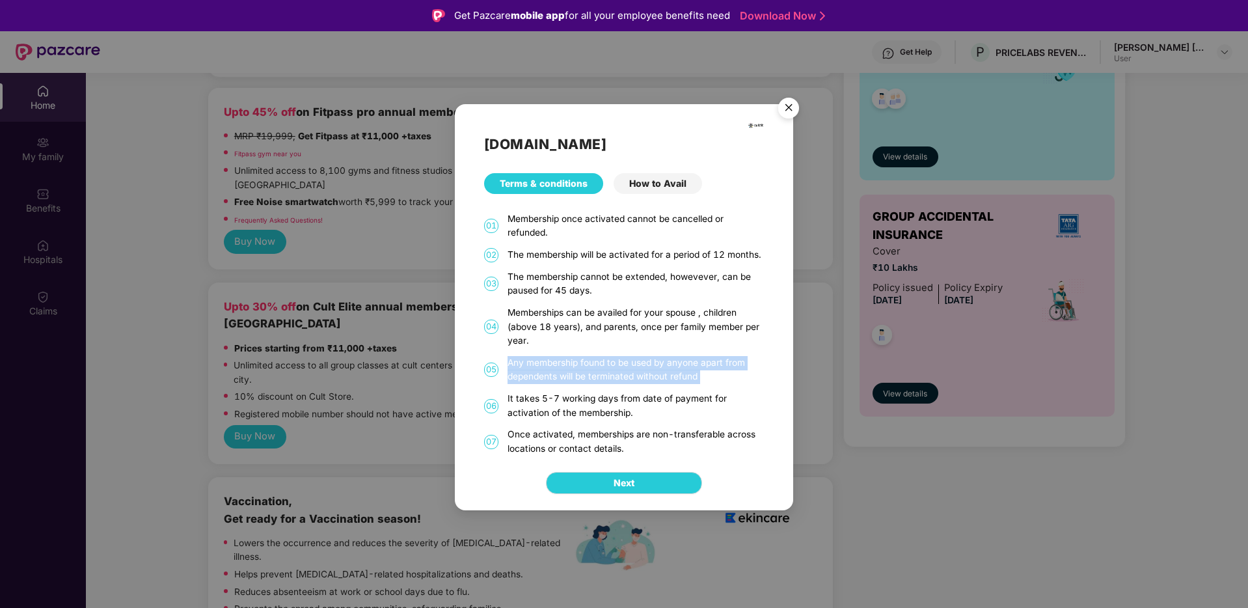
click at [581, 366] on div "Any membership found to be used by anyone apart from dependents will be termina…" at bounding box center [635, 370] width 256 height 28
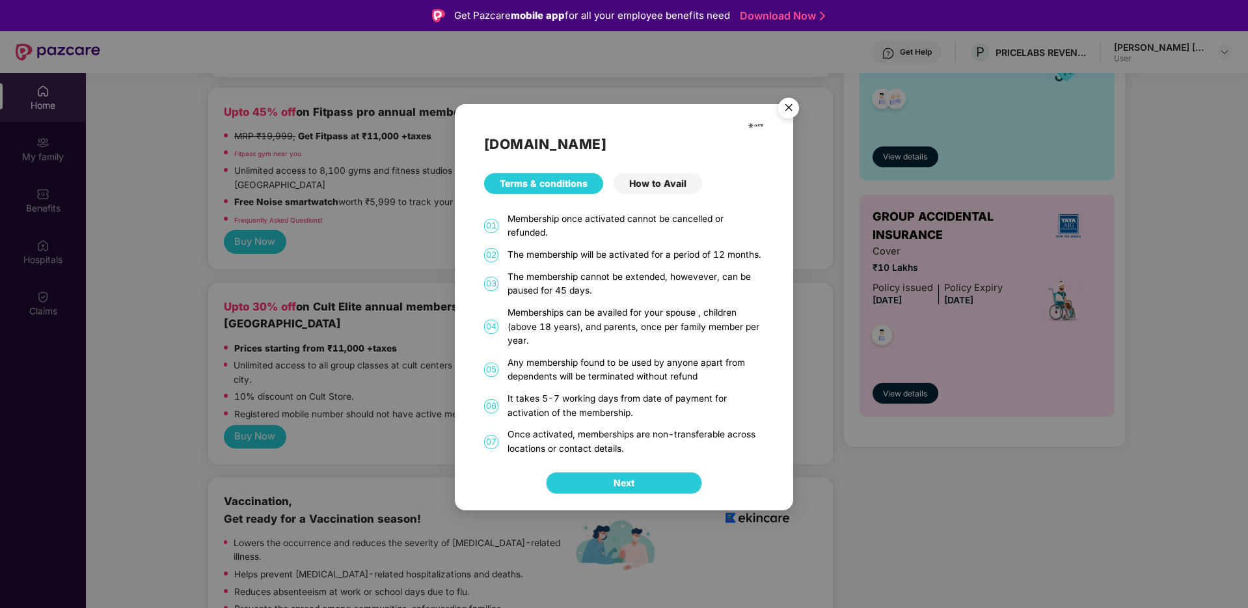
click at [667, 176] on div "How to Avail" at bounding box center [658, 183] width 88 height 21
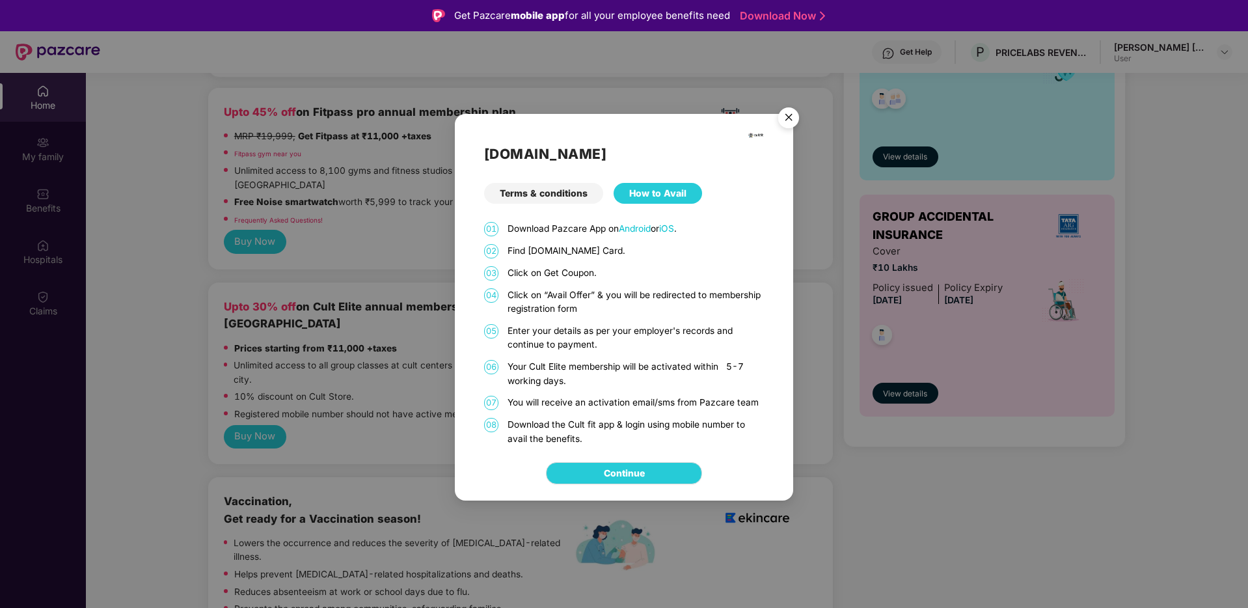
click at [589, 294] on p "Click on “Avail Offer” & you will be redirected to membership registration form" at bounding box center [635, 302] width 256 height 28
click at [585, 318] on div "01 Download Pazcare App on Android or iOS . 02 Find Cult.fit Card. 03 Click on …" at bounding box center [624, 334] width 280 height 224
click at [576, 364] on p "Your Cult Elite membership will be activated within 5-7 working days." at bounding box center [635, 374] width 256 height 28
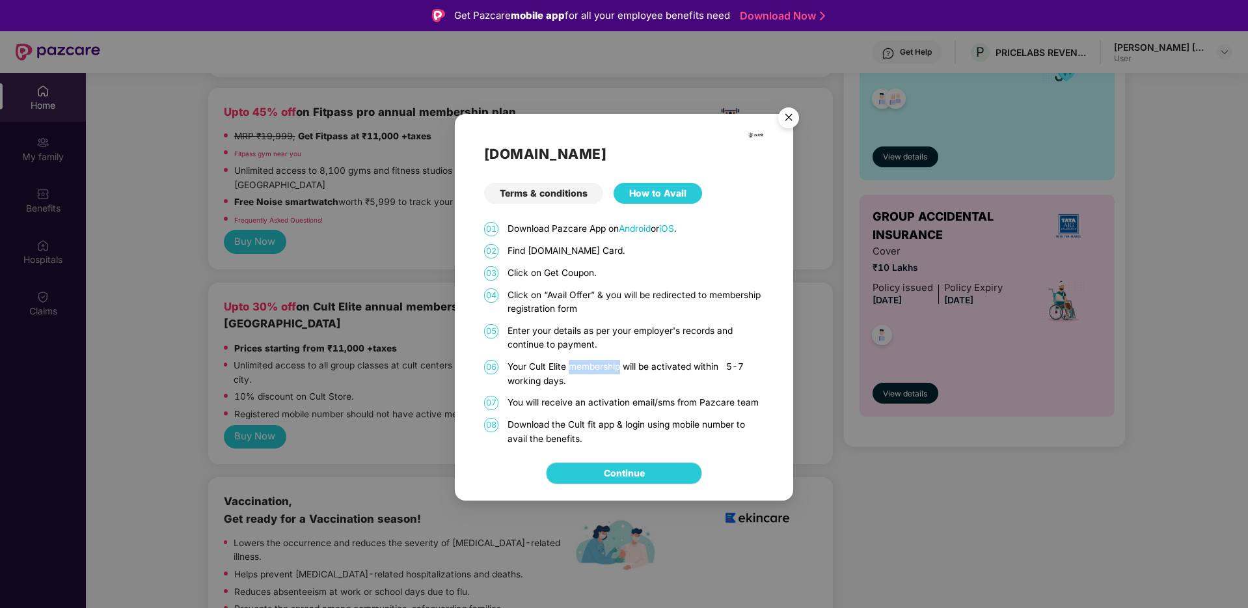
click at [576, 364] on p "Your Cult Elite membership will be activated within 5-7 working days." at bounding box center [635, 374] width 256 height 28
click at [787, 116] on img "Close" at bounding box center [788, 119] width 36 height 36
